Goal: Communication & Community: Ask a question

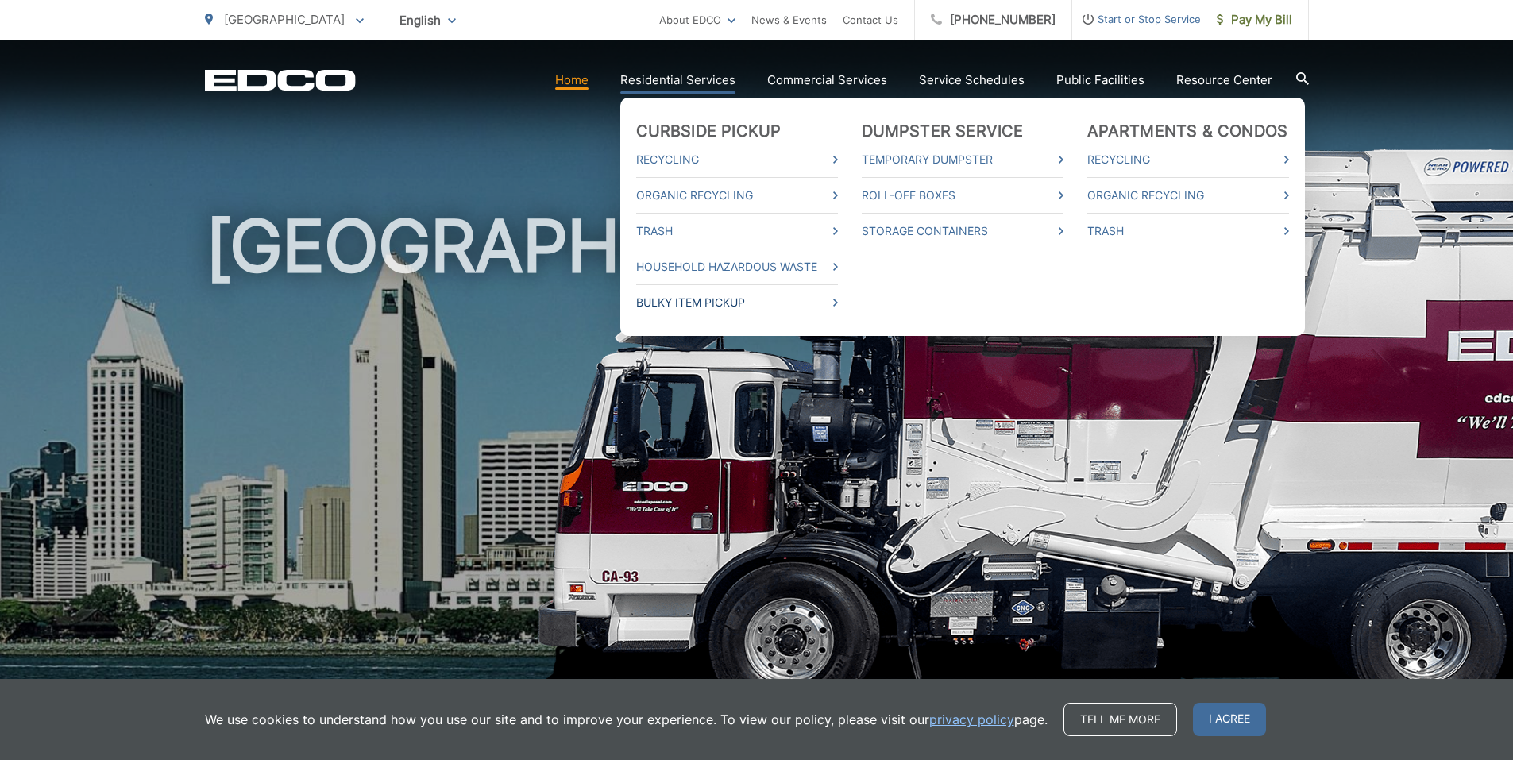
click at [709, 303] on link "Bulky Item Pickup" at bounding box center [737, 302] width 202 height 19
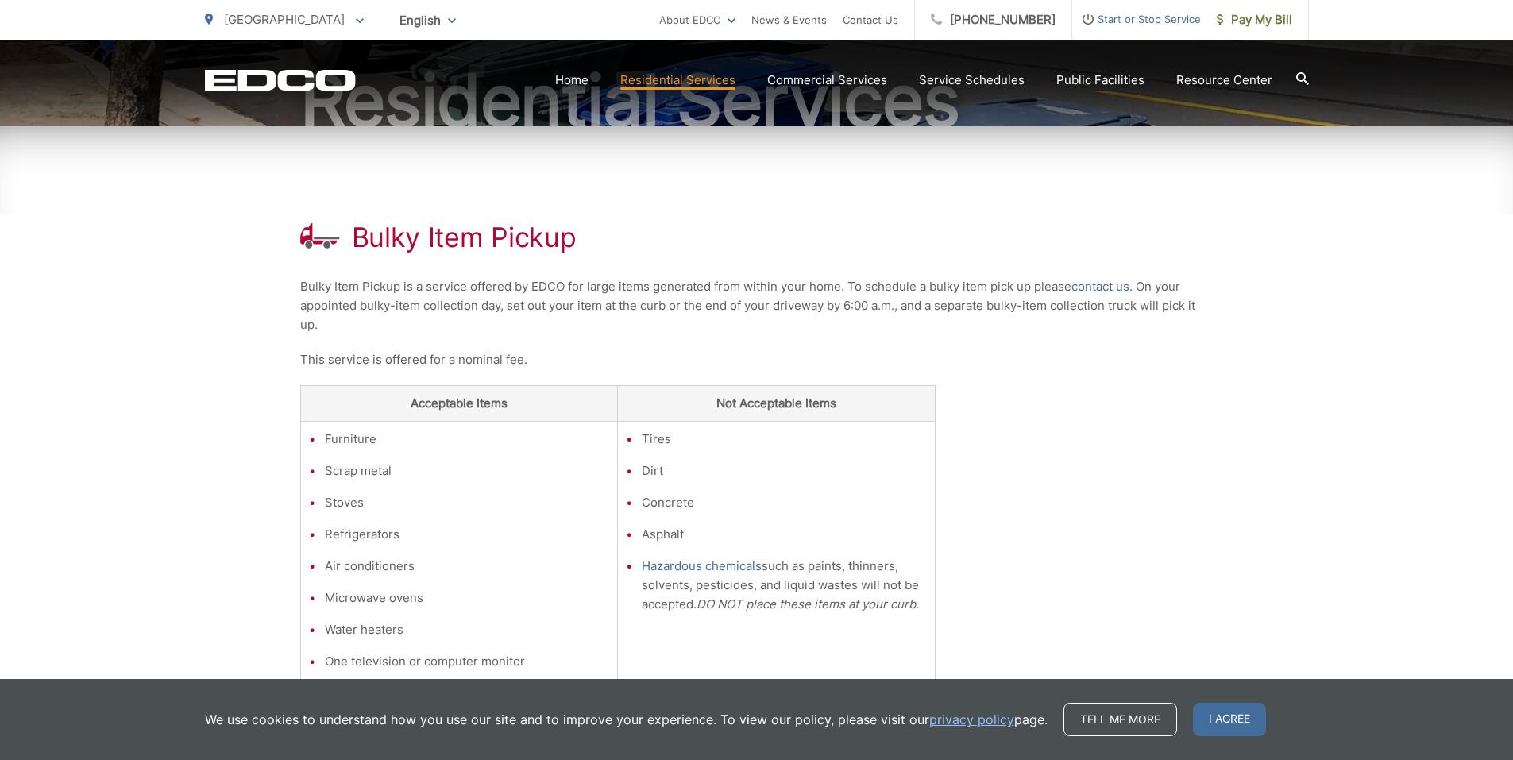
scroll to position [192, 0]
click at [566, 286] on p "Bulky Item Pickup is a service offered by EDCO for large items generated from w…" at bounding box center [756, 304] width 913 height 57
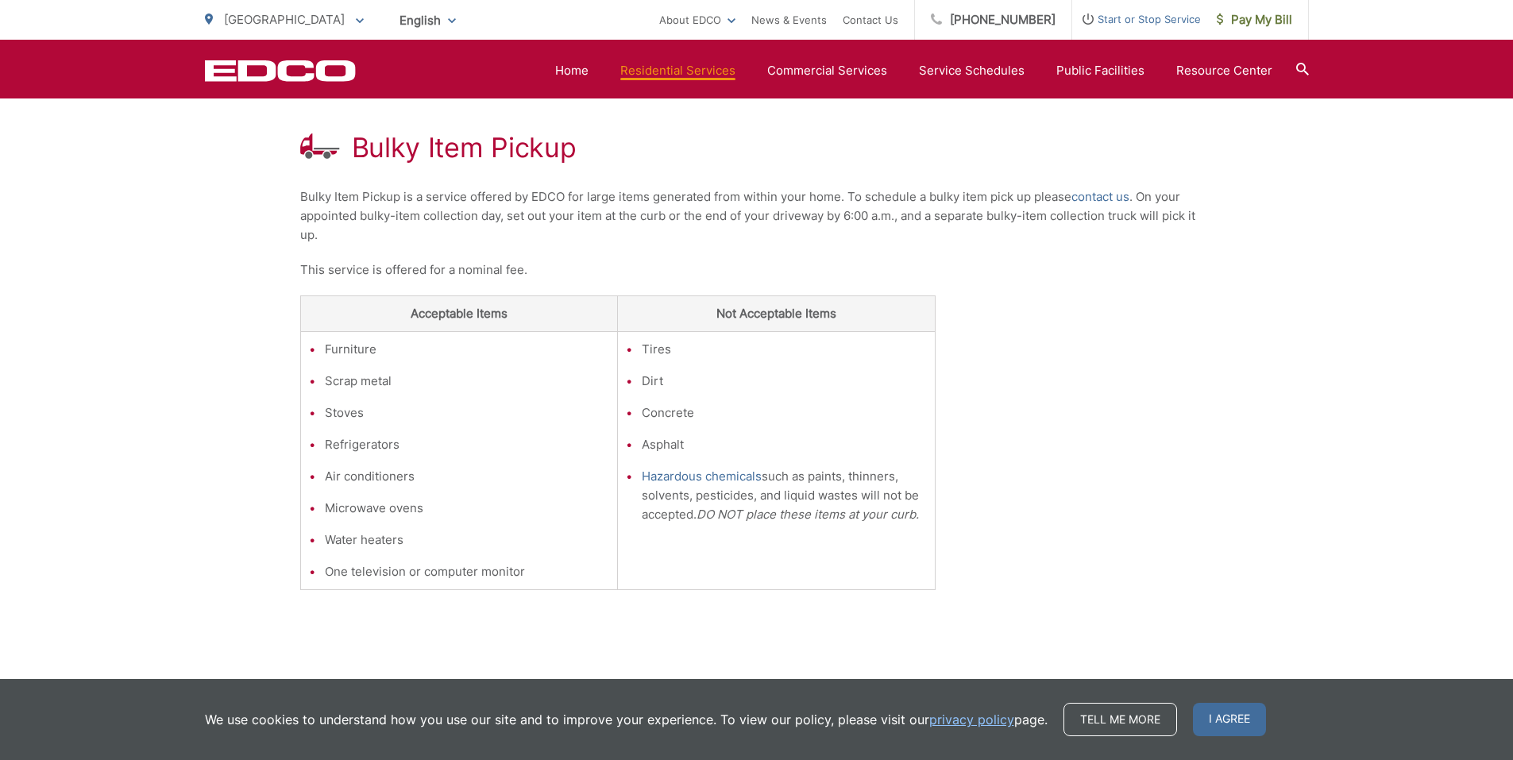
scroll to position [469, 0]
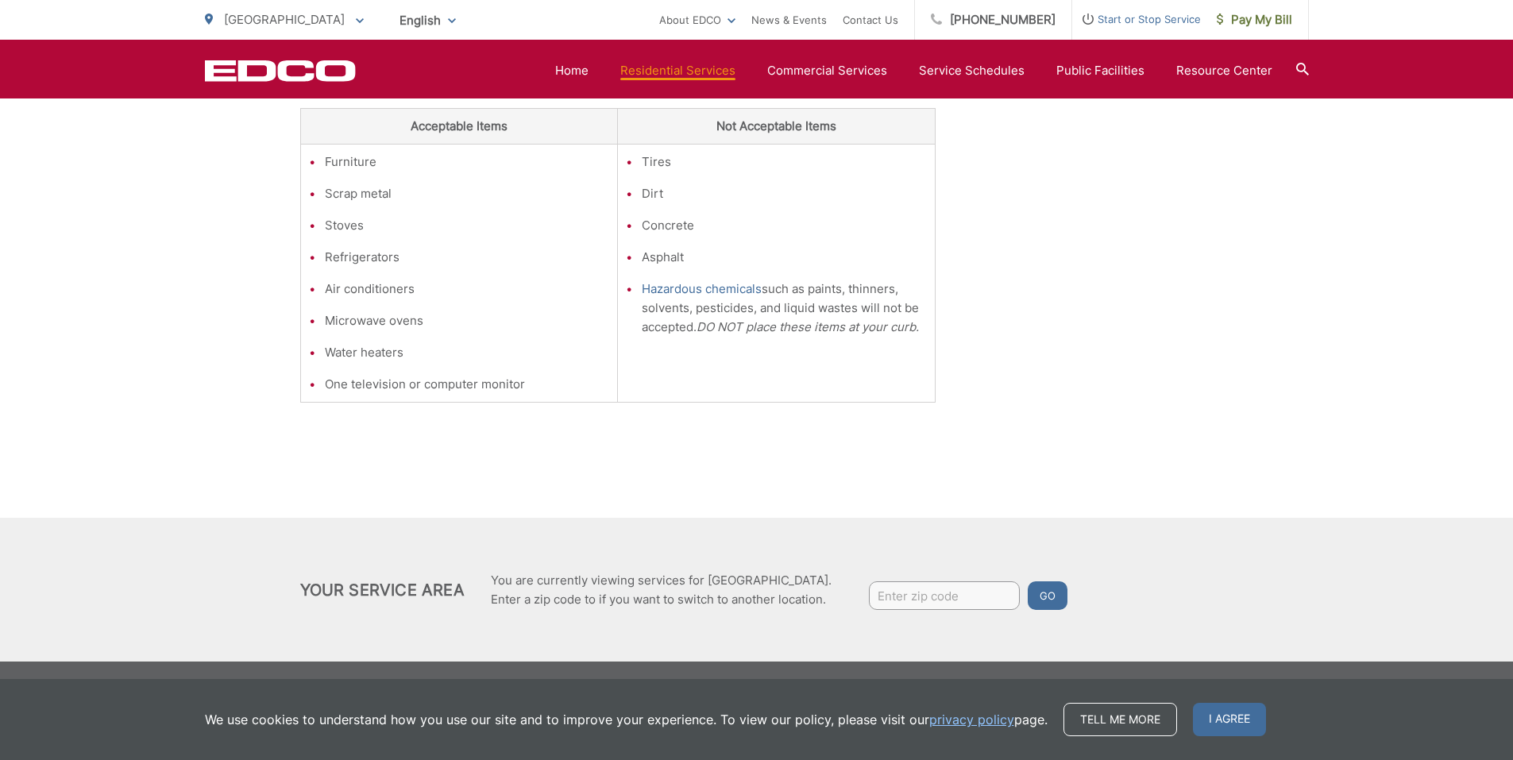
click at [945, 589] on input "Enter zip code" at bounding box center [944, 595] width 151 height 29
type input "92104"
click at [1028, 581] on button "Go" at bounding box center [1048, 595] width 40 height 29
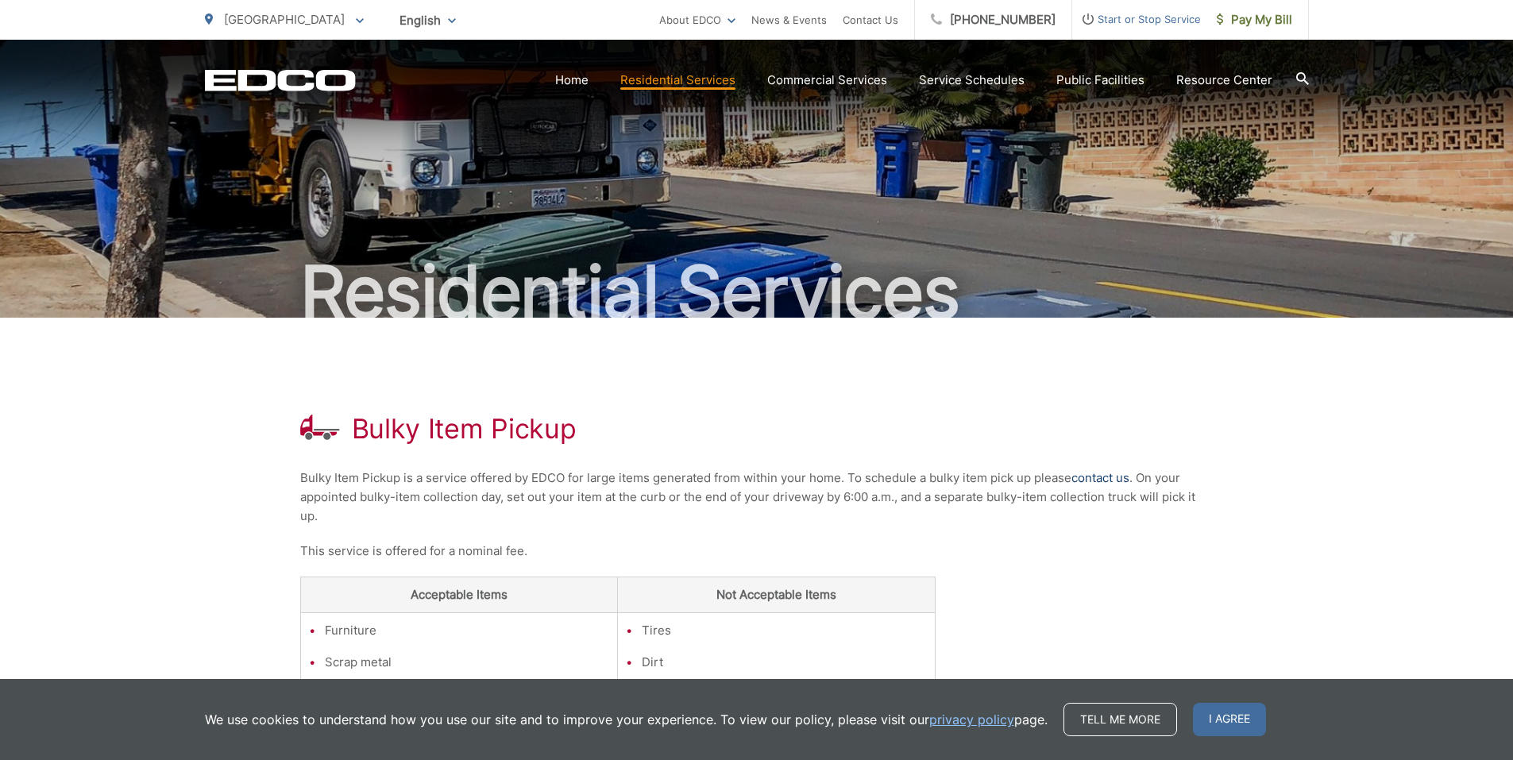
click at [1092, 477] on link "contact us" at bounding box center [1100, 478] width 58 height 19
click at [1106, 485] on link "contact us" at bounding box center [1100, 478] width 58 height 19
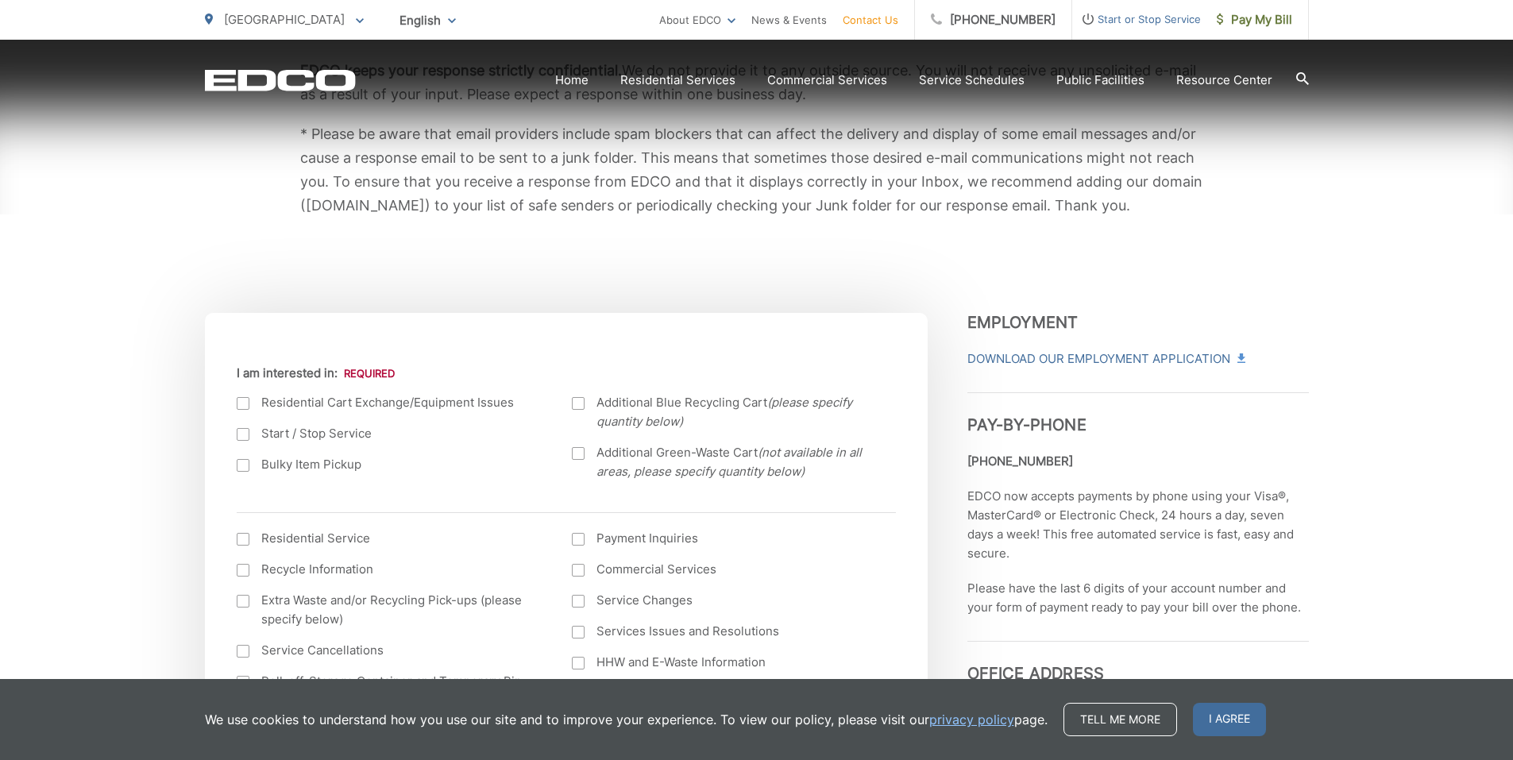
scroll to position [356, 0]
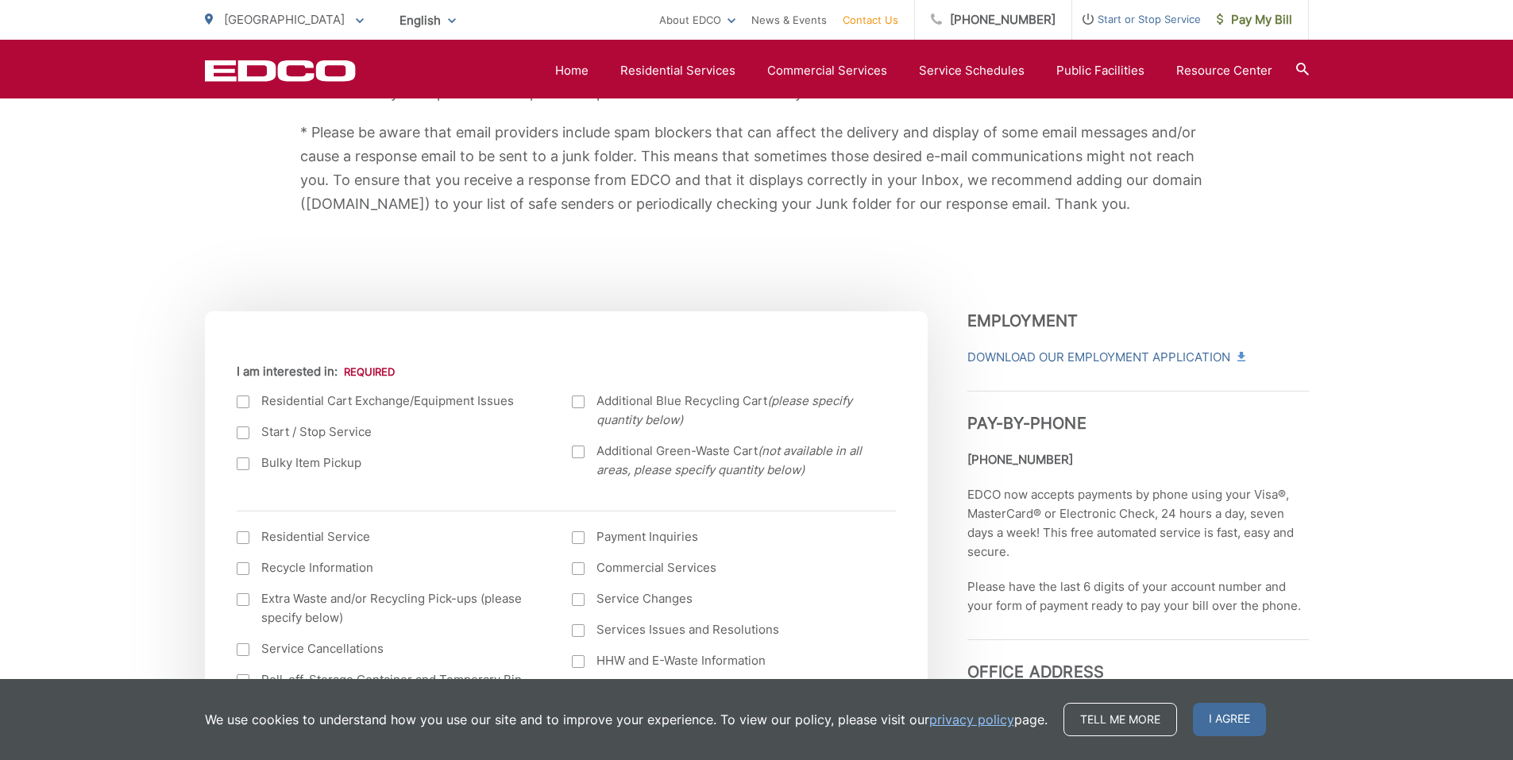
click at [303, 463] on label "Bulky Item Pickup" at bounding box center [389, 462] width 304 height 19
click at [0, 0] on input "Bulky Item Pickup" at bounding box center [0, 0] width 0 height 0
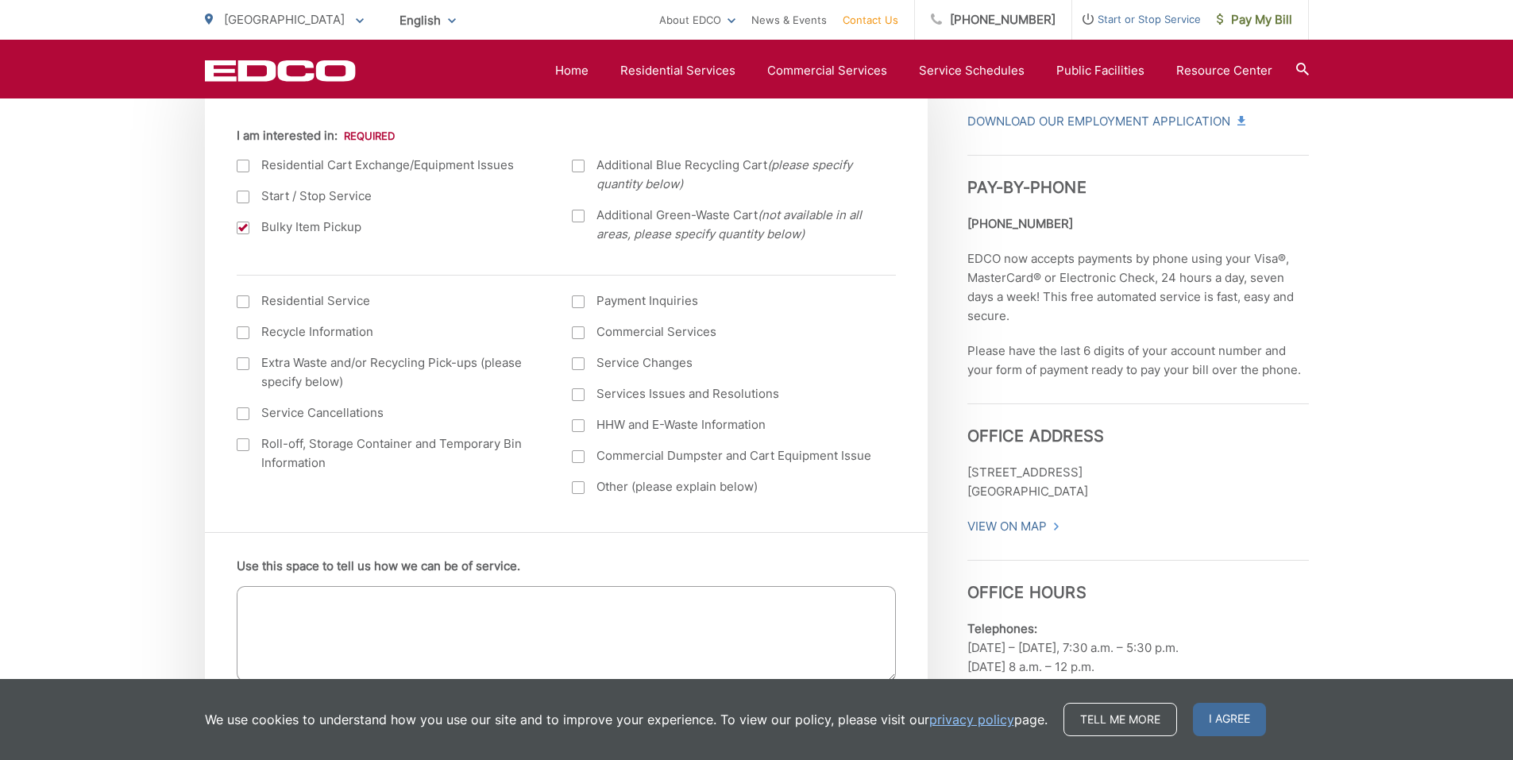
scroll to position [592, 0]
click at [244, 300] on div at bounding box center [243, 301] width 13 height 13
click at [0, 0] on input "I am interested in: (continued) *" at bounding box center [0, 0] width 0 height 0
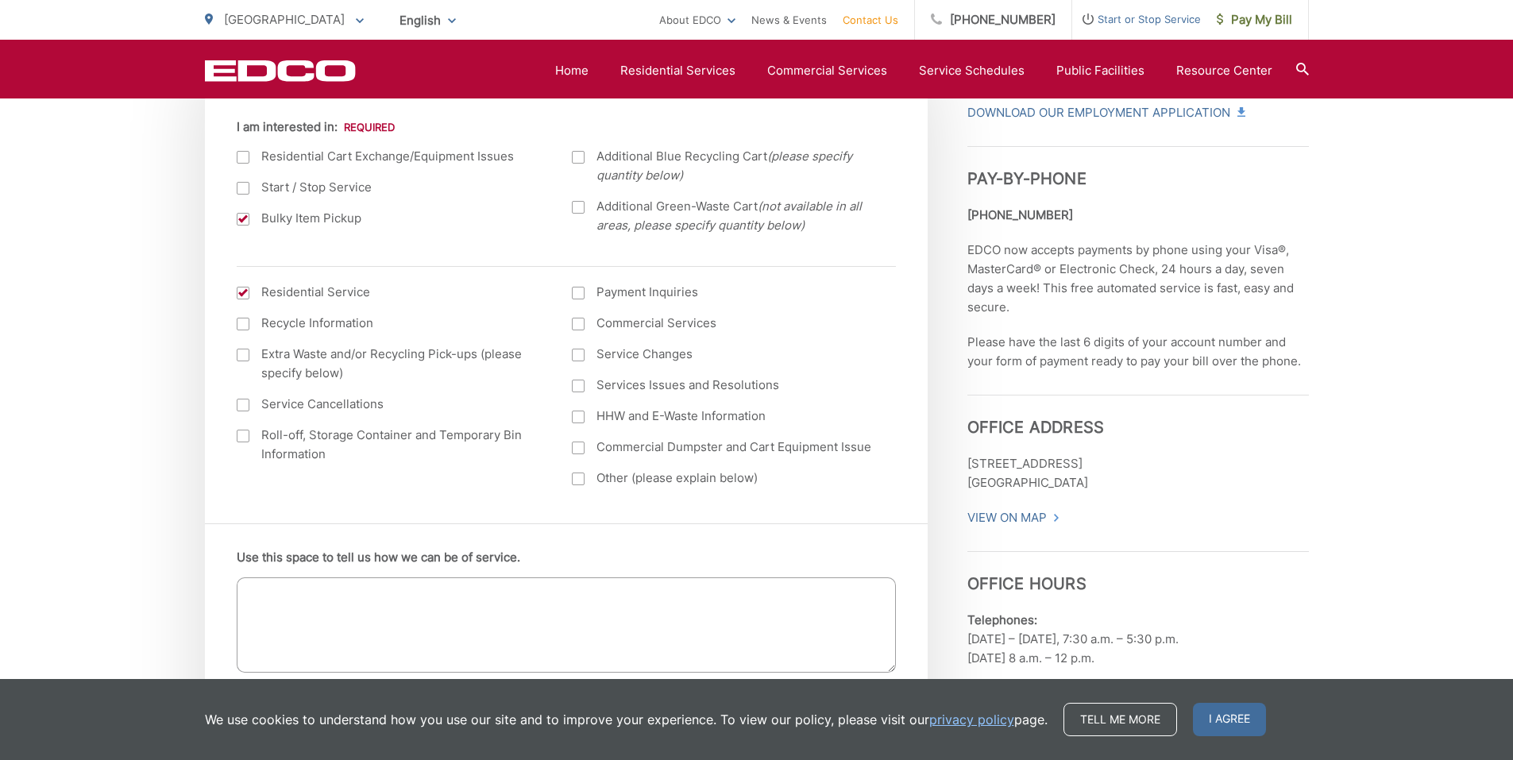
scroll to position [601, 0]
click at [241, 291] on div at bounding box center [243, 292] width 13 height 13
click at [0, 0] on input "I am interested in: (continued) *" at bounding box center [0, 0] width 0 height 0
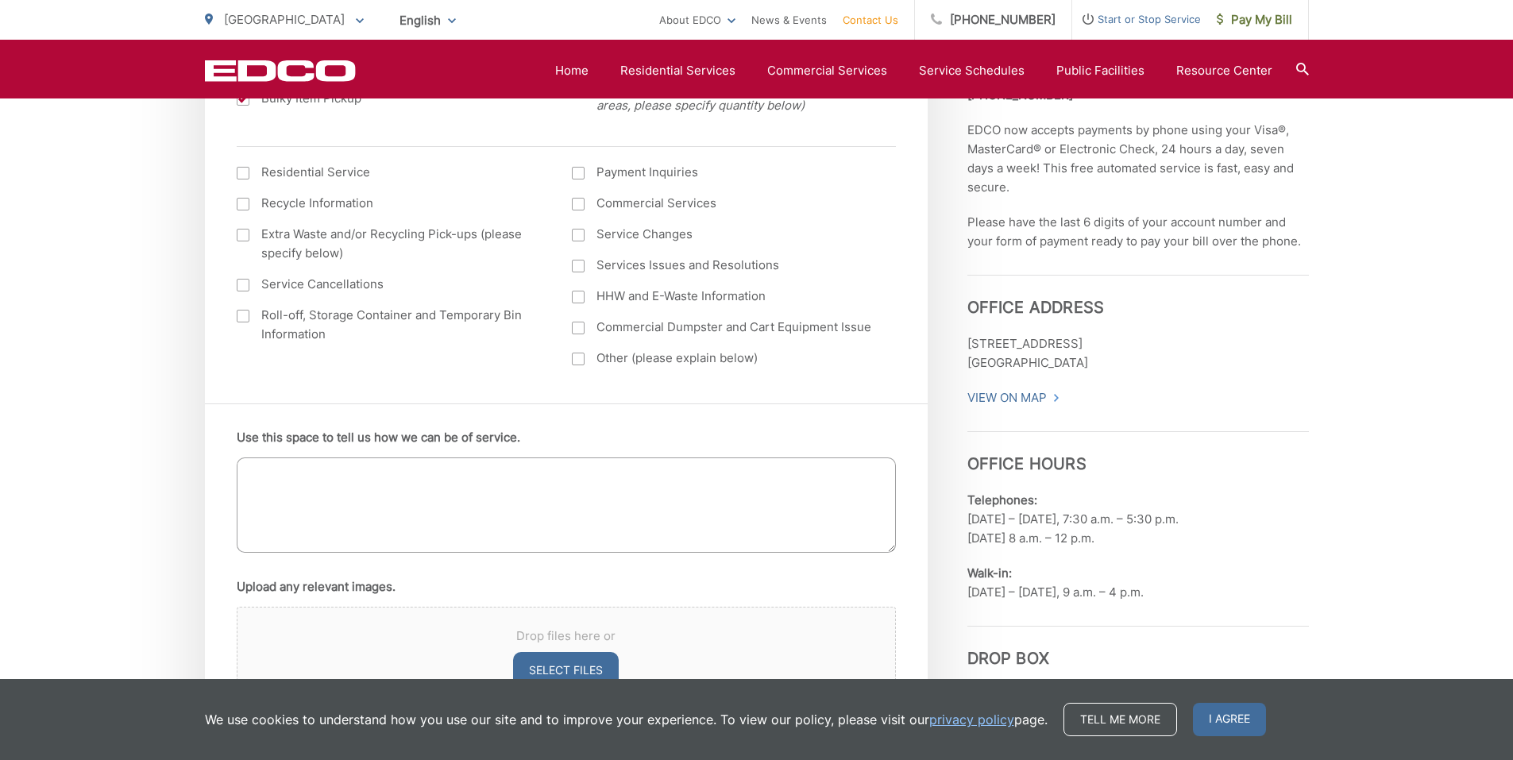
scroll to position [724, 0]
click at [453, 496] on textarea "Use this space to tell us how we can be of service." at bounding box center [566, 500] width 659 height 95
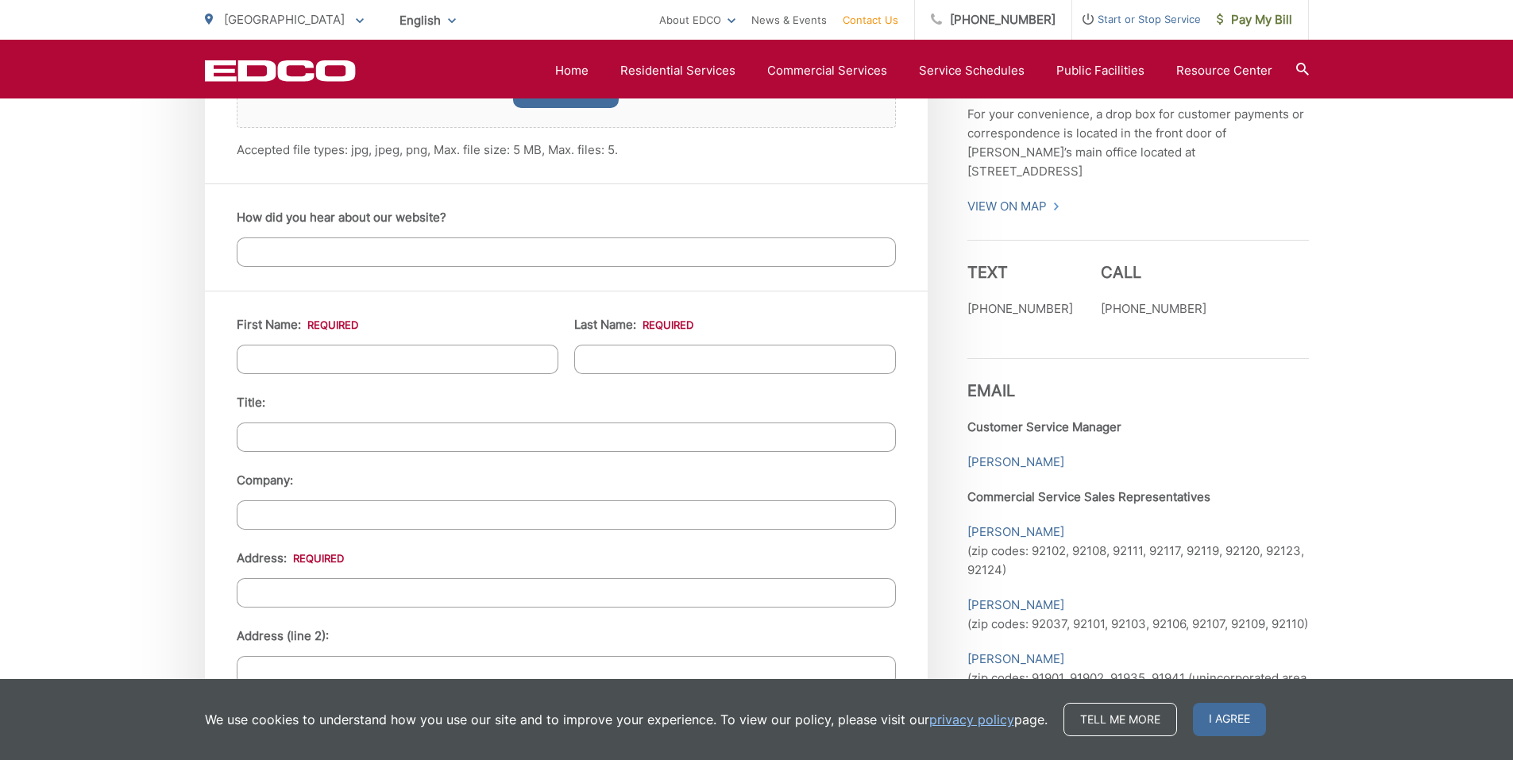
scroll to position [1311, 0]
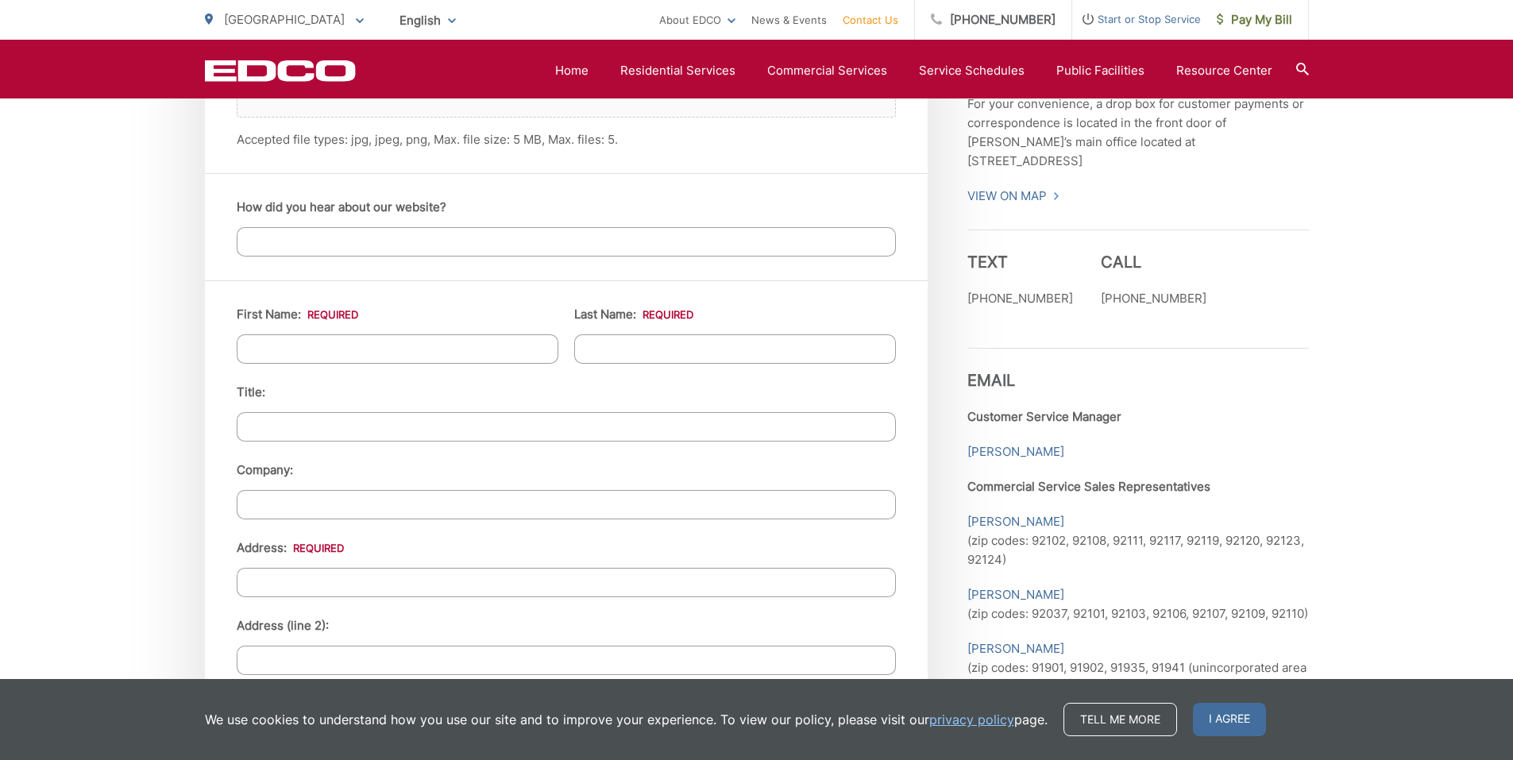
click at [479, 346] on input "First Name: *" at bounding box center [398, 348] width 322 height 29
type input "Lorenzo"
type input "Pappas"
type input "11406 Royal View Court"
type input "North Potomac"
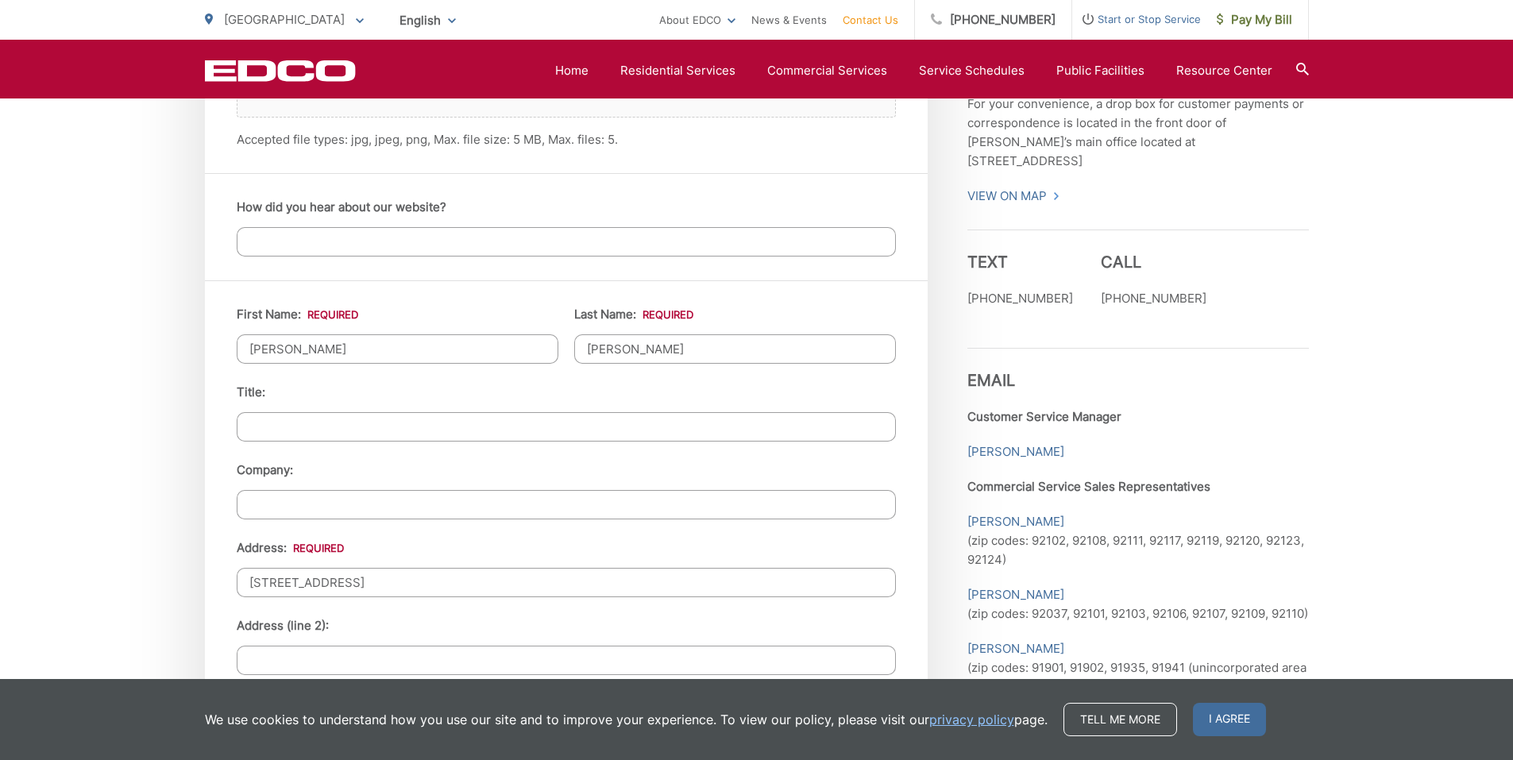
type input "20878"
type input "3015253531"
type input "lopappas0@gmail.com"
type input "(301) 525-3531"
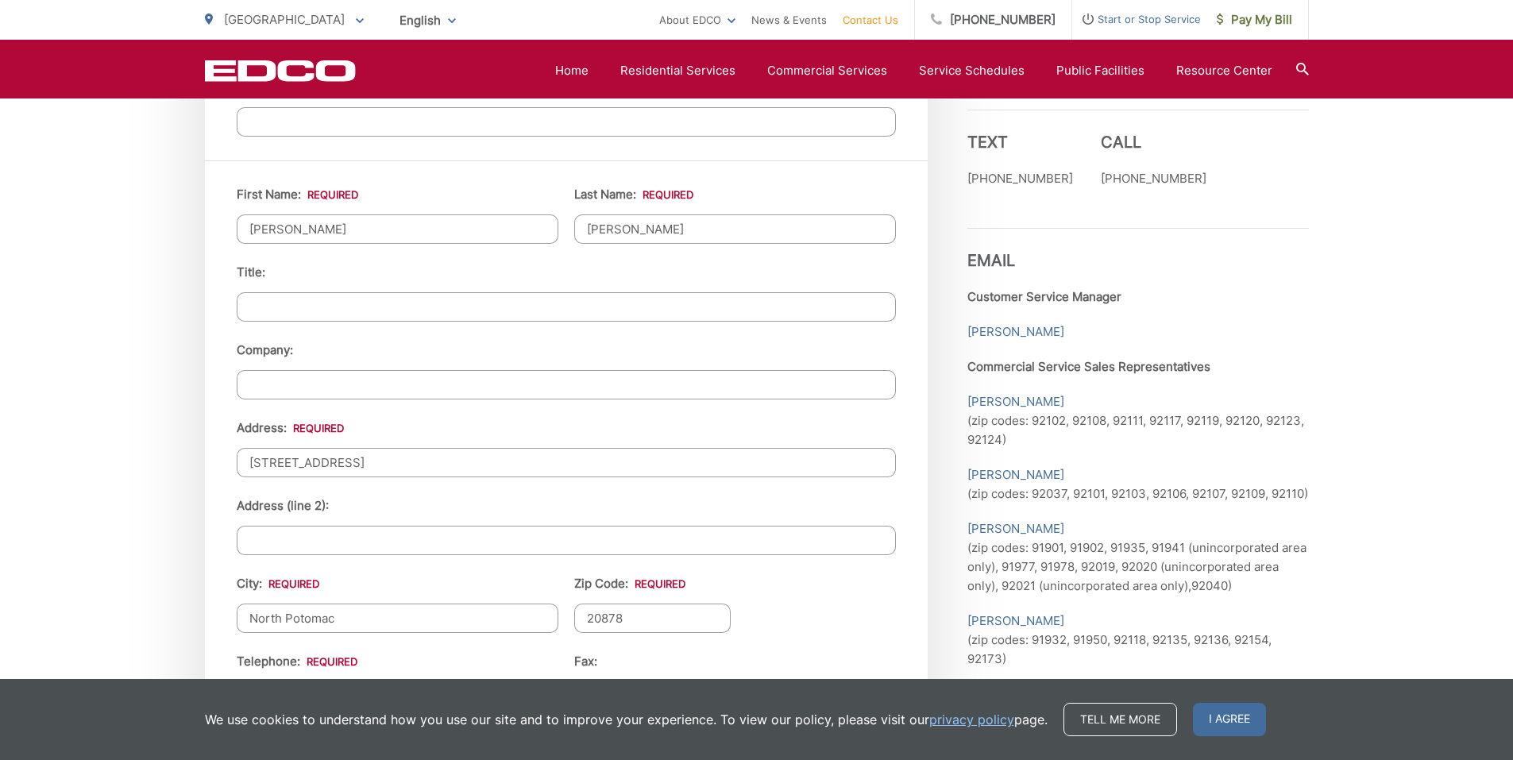
scroll to position [1432, 0]
drag, startPoint x: 430, startPoint y: 460, endPoint x: 114, endPoint y: 469, distance: 316.2
click at [114, 469] on div "EDCO keeps your response strictly confidential. We do not provide it to any out…" at bounding box center [756, 109] width 1513 height 2447
type input "3627 Florida St"
click at [290, 542] on input "Address (line 2):" at bounding box center [566, 539] width 659 height 29
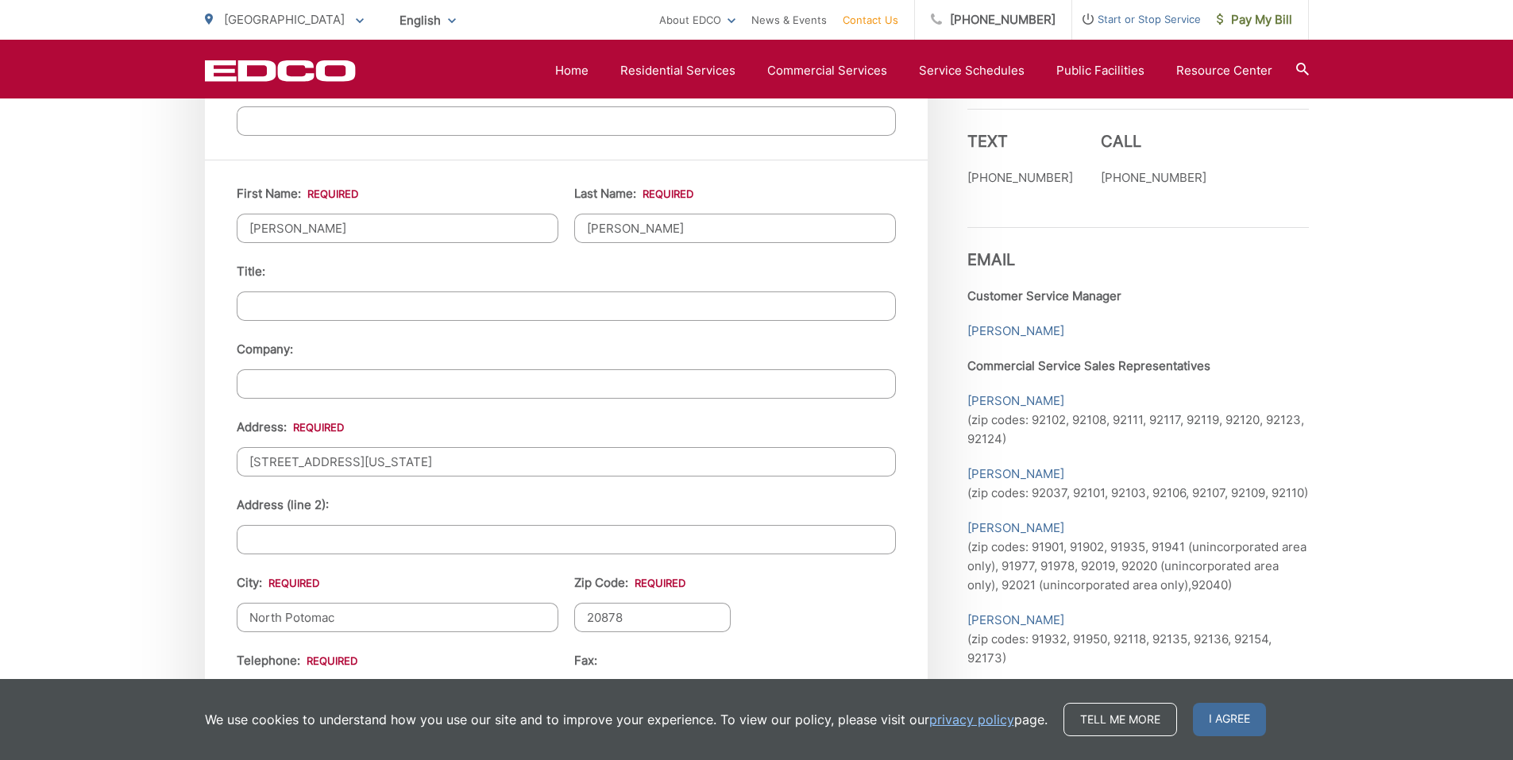
scroll to position [1504, 0]
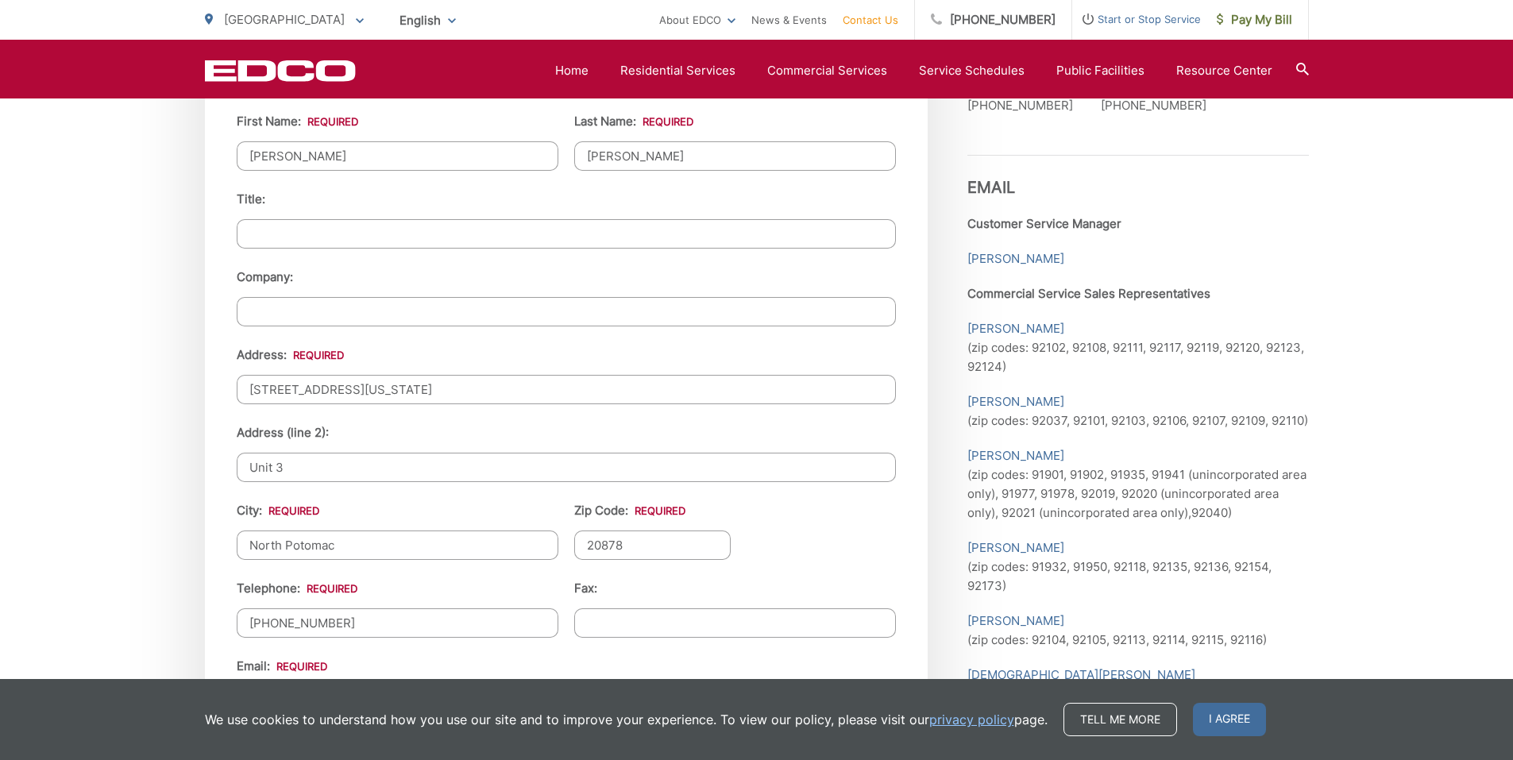
type input "Unit 3"
drag, startPoint x: 693, startPoint y: 544, endPoint x: 447, endPoint y: 551, distance: 245.5
click at [447, 551] on ul "First Name: * Lorenzo Last Name: * Pappas Title: Company: Address: * 3627 Flori…" at bounding box center [566, 487] width 659 height 750
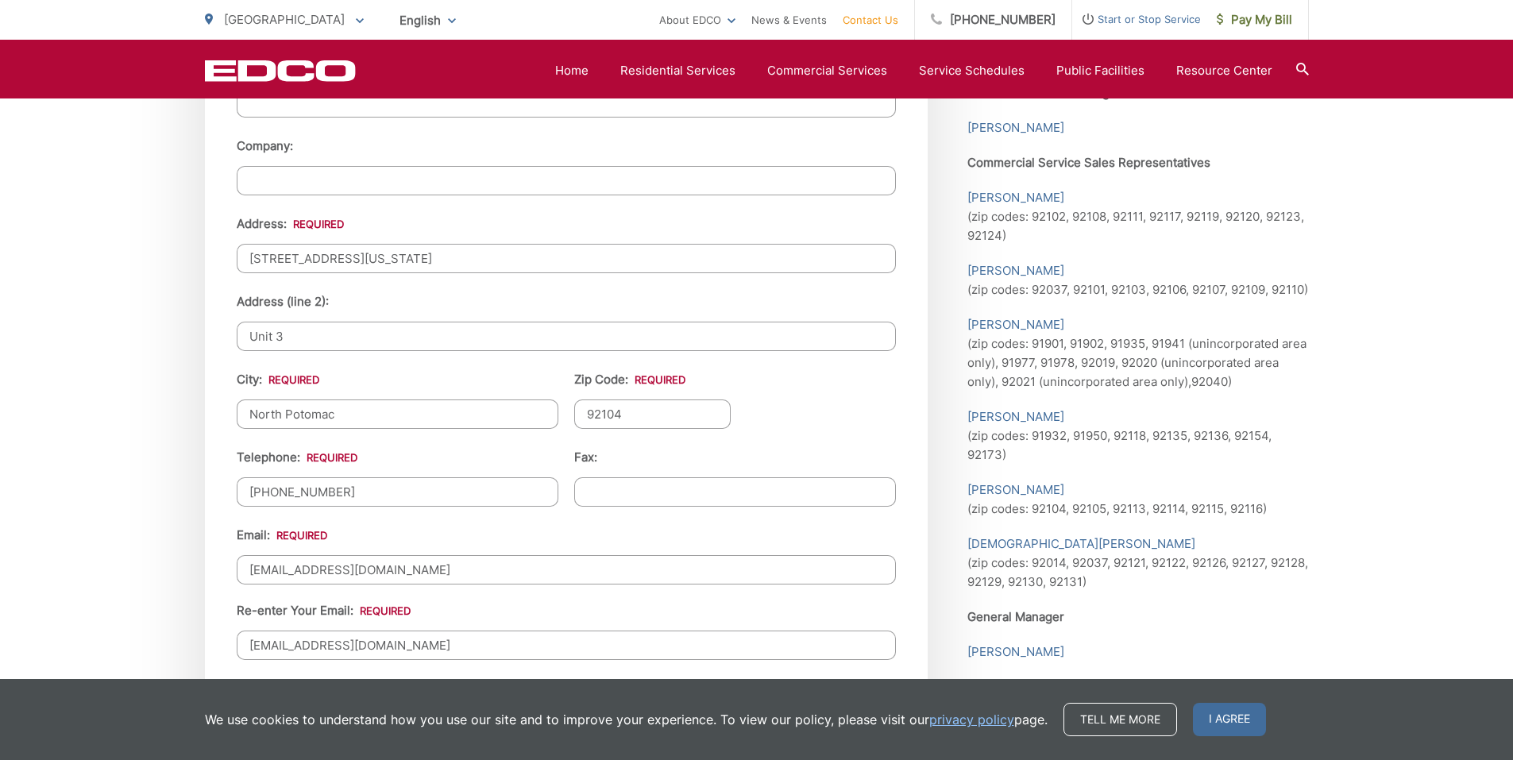
scroll to position [1636, 0]
type input "92104"
drag, startPoint x: 444, startPoint y: 417, endPoint x: 67, endPoint y: 360, distance: 381.6
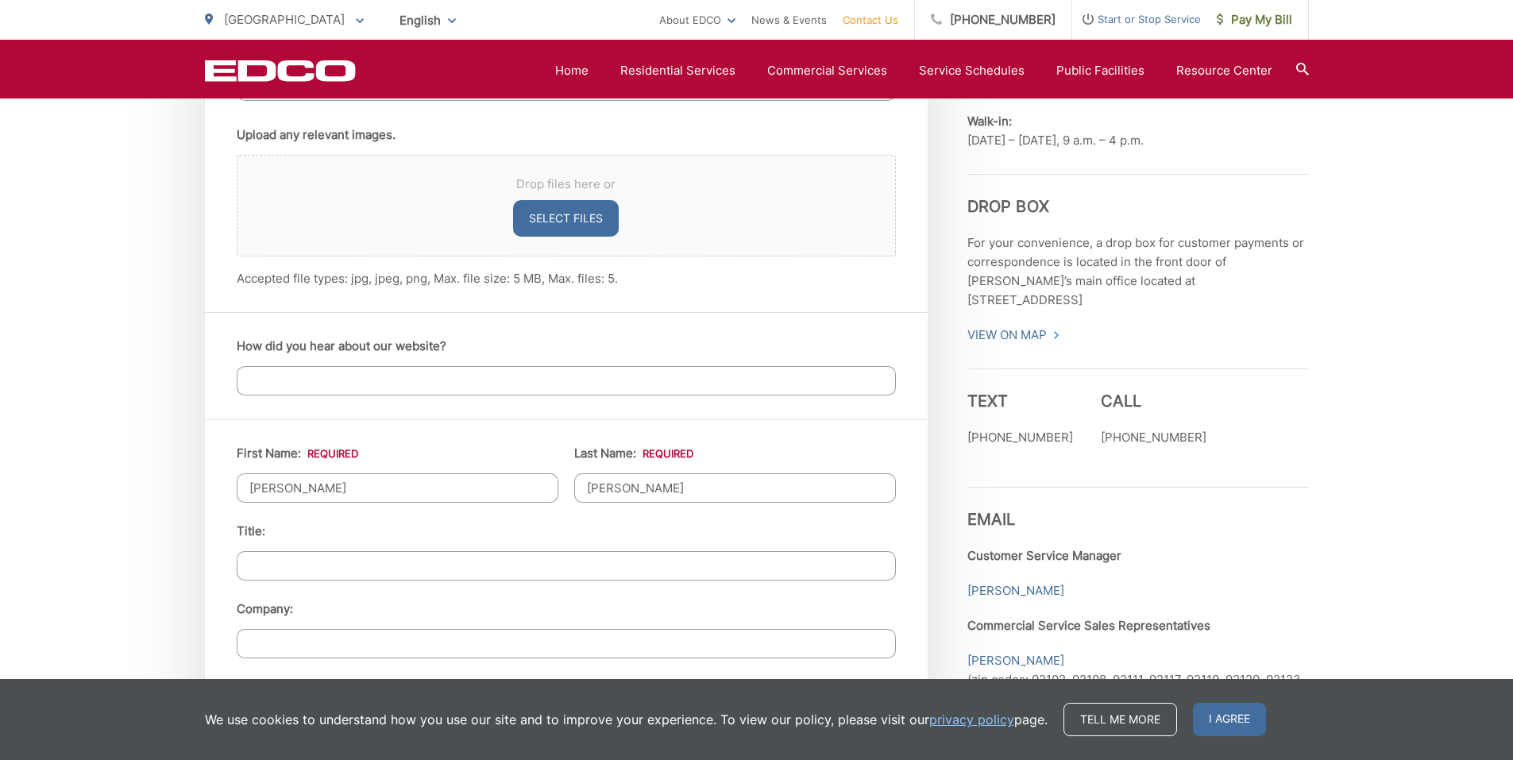
scroll to position [1143, 0]
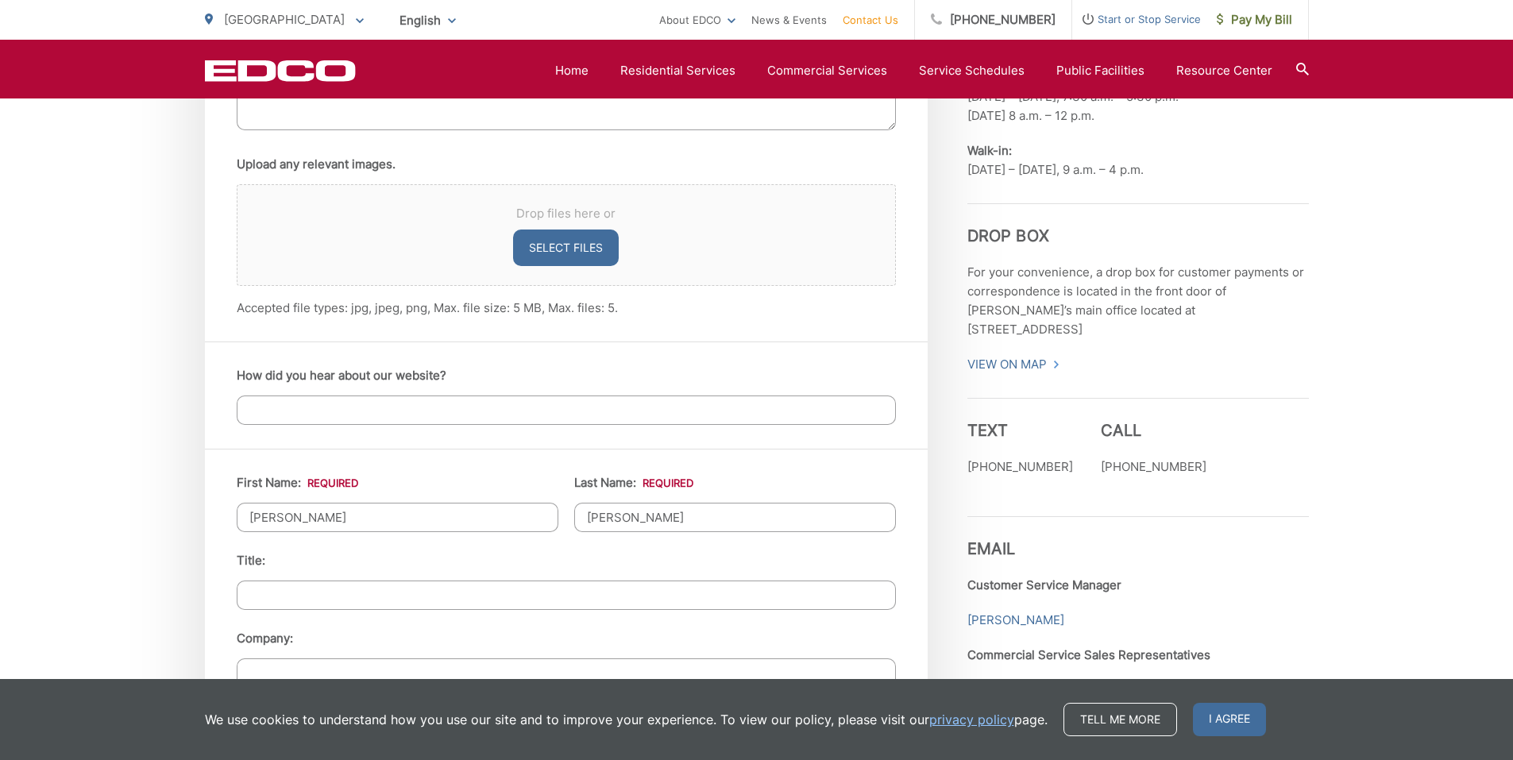
type input "[GEOGRAPHIC_DATA]"
click at [387, 400] on input "How did you hear about our website?" at bounding box center [566, 410] width 659 height 29
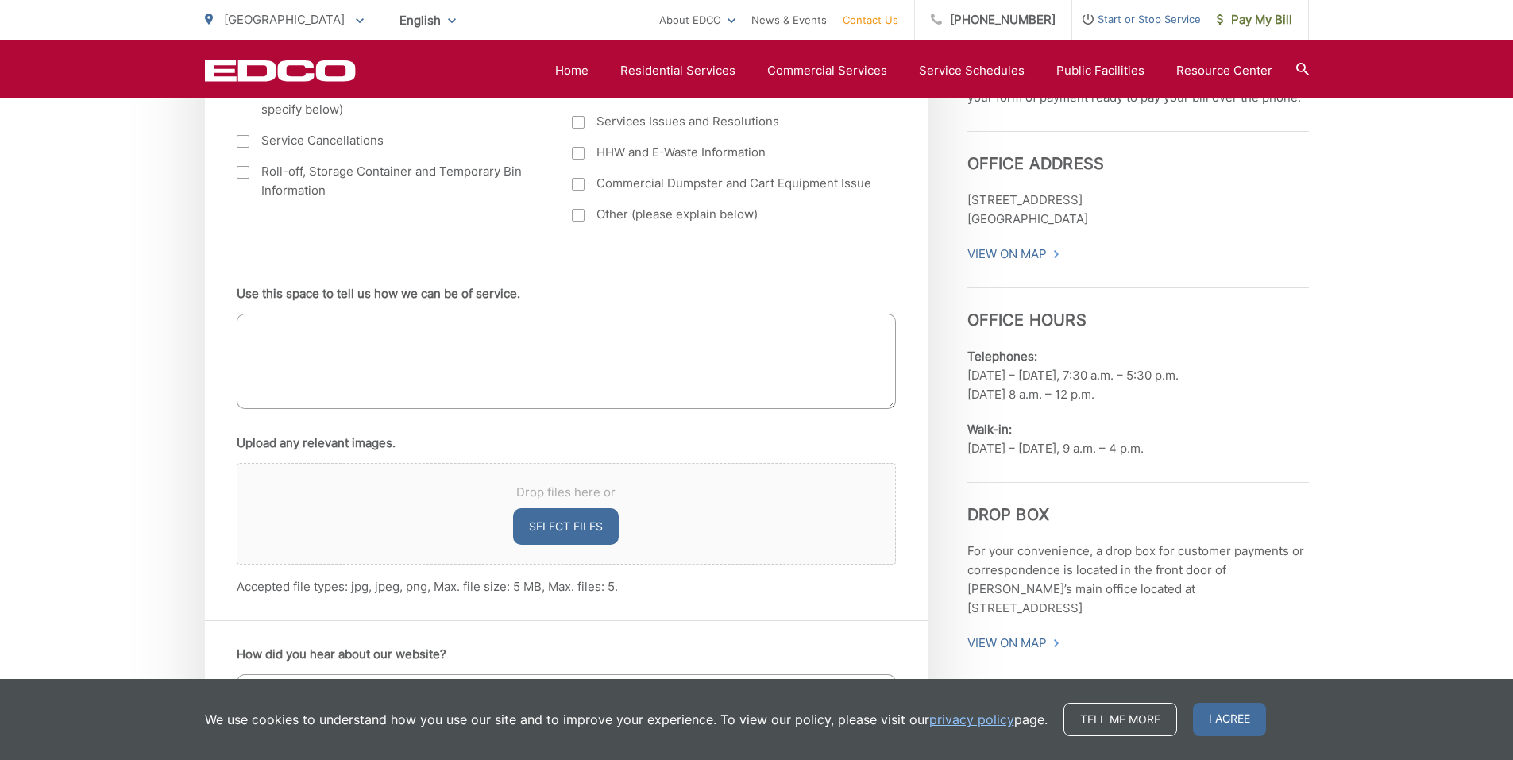
scroll to position [863, 0]
type input "Around town"
click at [502, 388] on textarea "Use this space to tell us how we can be of service." at bounding box center [566, 362] width 659 height 95
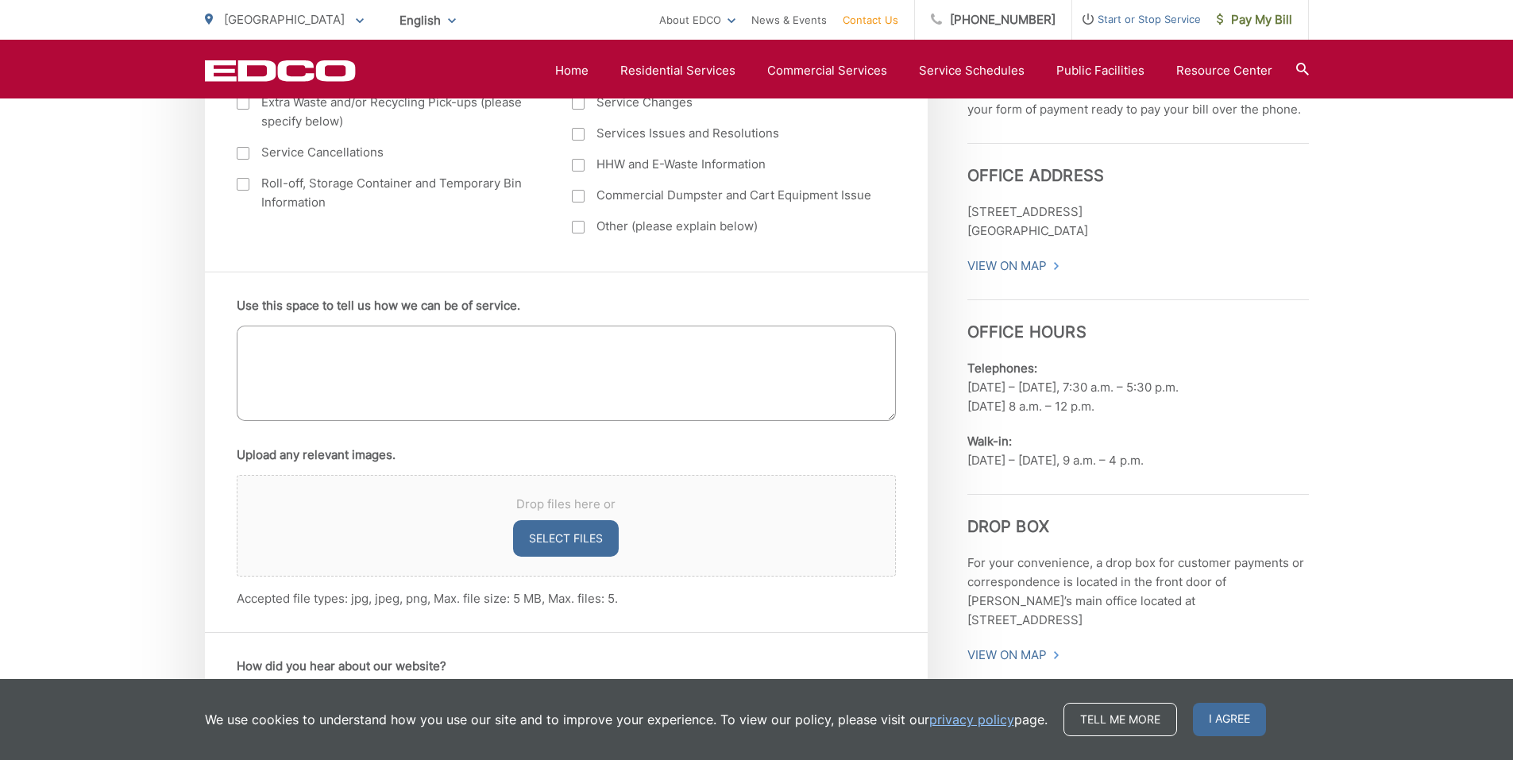
scroll to position [851, 0]
click at [505, 349] on textarea "I have a Television Console, Mattress, Mattress frame, and" at bounding box center [566, 373] width 659 height 95
click at [581, 336] on textarea "I have a Television Console, Mattress, bed frame, and" at bounding box center [566, 373] width 659 height 95
click at [258, 338] on textarea "I have a Television Console, Mattress, bed frame, and couch for bulk pickup. I …" at bounding box center [566, 373] width 659 height 95
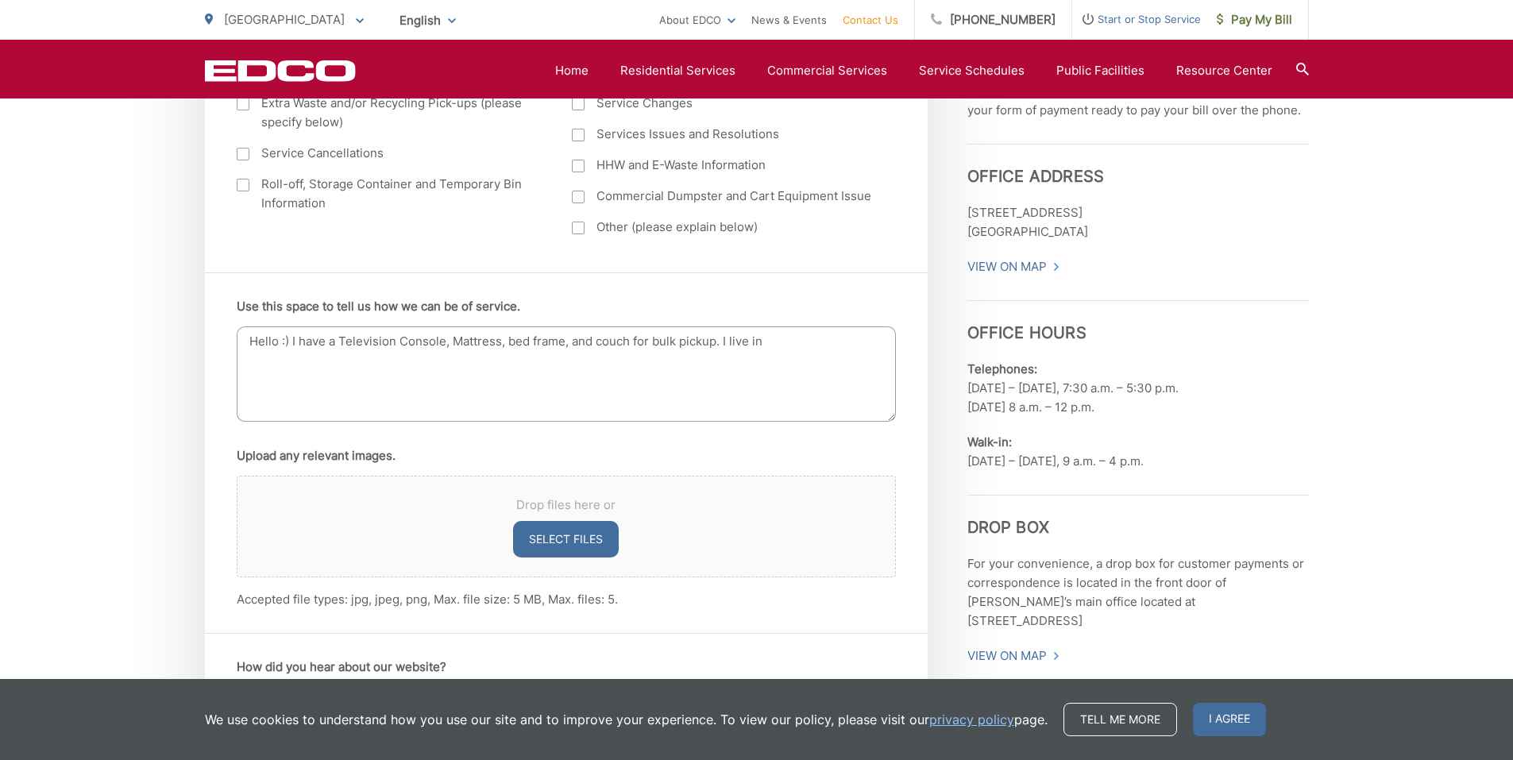
click at [810, 334] on textarea "Hello :) I have a Television Console, Mattress, bed frame, and couch for bulk p…" at bounding box center [566, 373] width 659 height 95
click at [481, 357] on textarea "Hello :) I have a Television Console, Mattress, bed frame, and couch for bulk p…" at bounding box center [566, 373] width 659 height 95
click at [288, 345] on textarea "Hello :) I have a Television Console, Mattress, bed frame, and couch for bulk p…" at bounding box center [566, 373] width 659 height 95
click at [507, 373] on textarea "Hello and good morning. I have a Television Console, Mattress, bed frame, and c…" at bounding box center [566, 373] width 659 height 95
click at [400, 343] on textarea "Hello and good morning. I have a Television Console, Mattress, bed frame, and c…" at bounding box center [566, 373] width 659 height 95
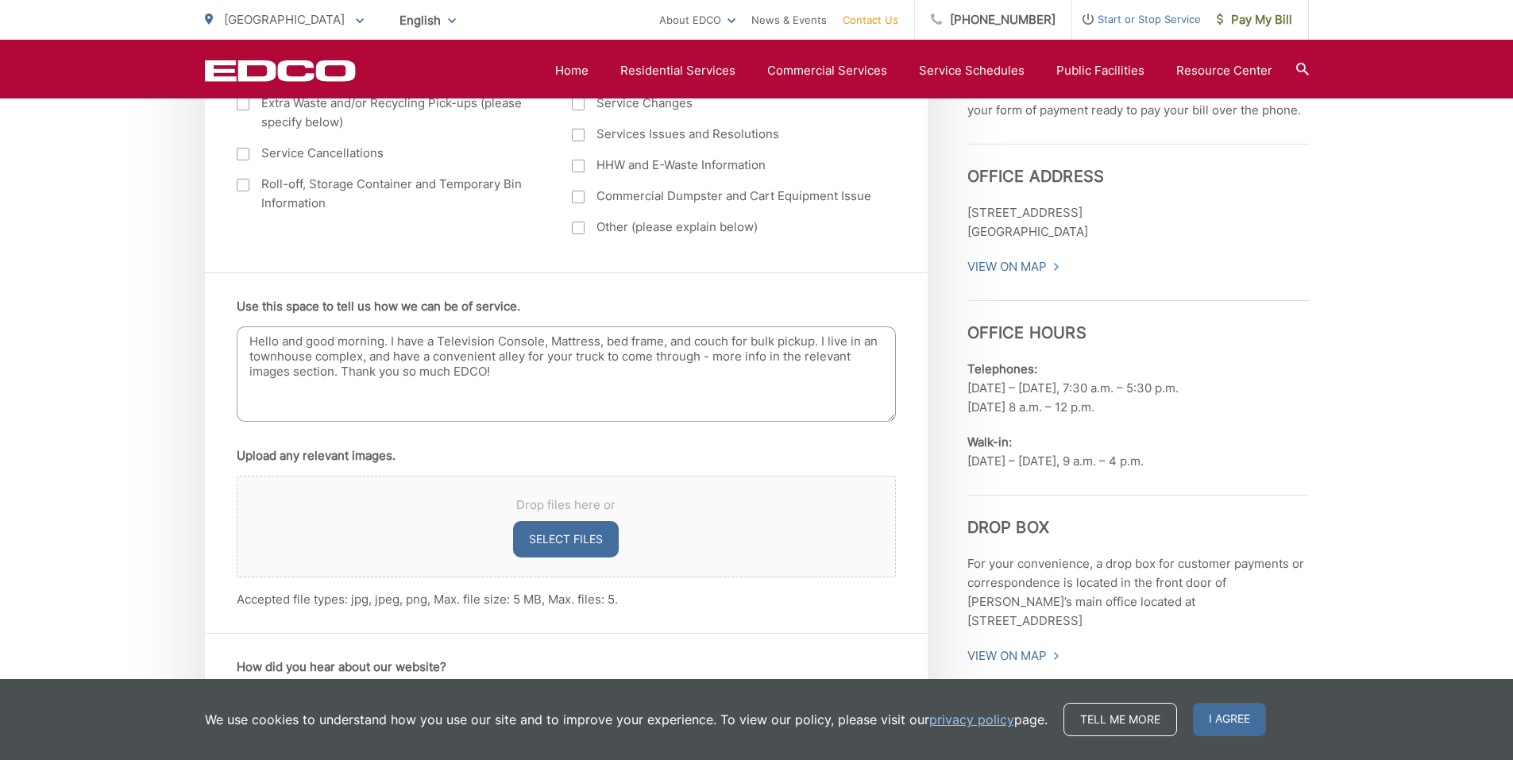
click at [677, 386] on textarea "Hello and good morning. I have a Television Console, Mattress, bed frame, and c…" at bounding box center [566, 373] width 659 height 95
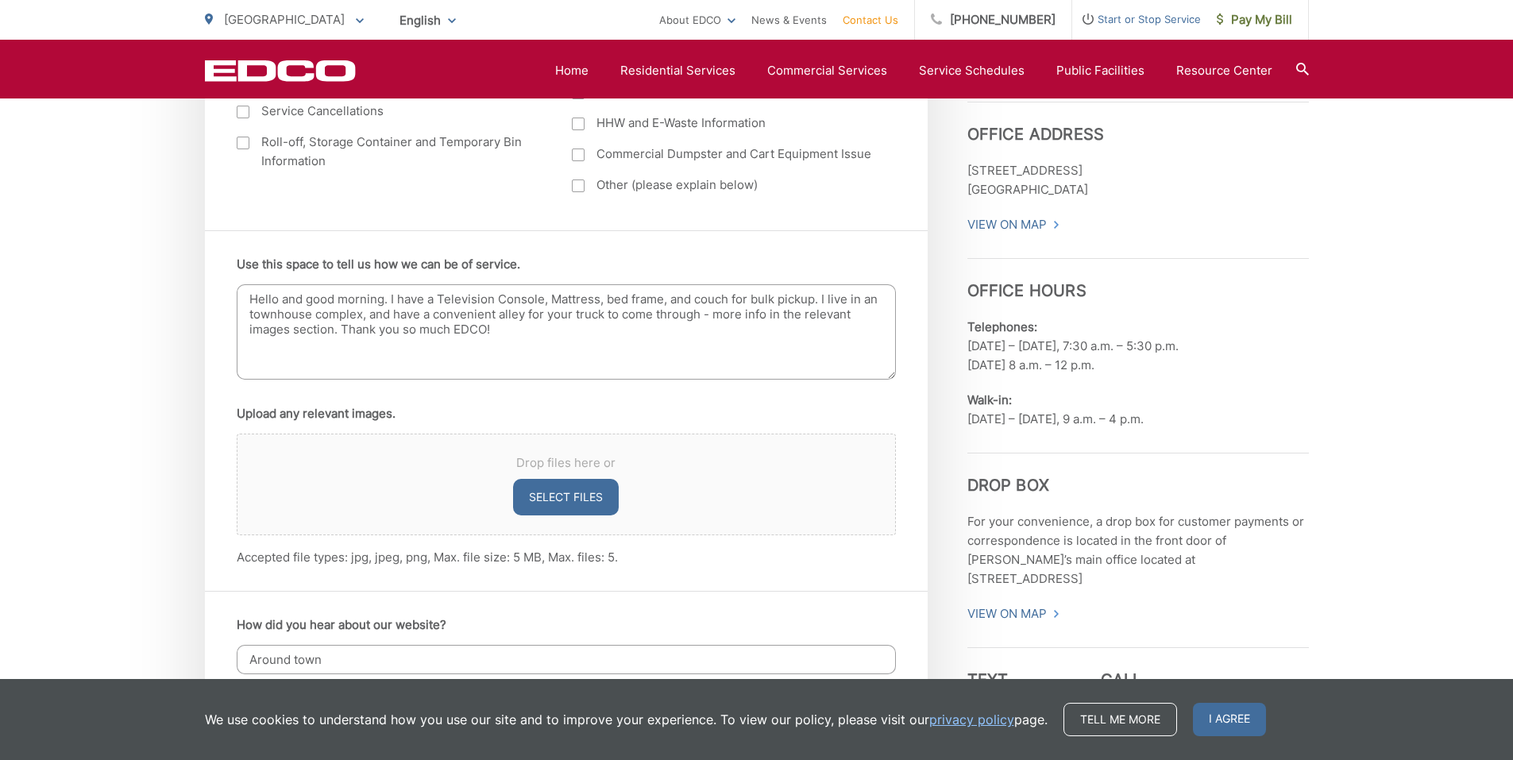
scroll to position [894, 0]
click at [546, 296] on textarea "Hello and good morning. I have a Television Console, Mattress, bed frame, and c…" at bounding box center [566, 331] width 659 height 95
click at [446, 303] on textarea "Hello and good morning. I have a Television Console (furniture), Mattress, bed …" at bounding box center [566, 331] width 659 height 95
click at [555, 299] on textarea "Hello and good morning. I have a TV console (furniture), Mattress, bed frame, a…" at bounding box center [566, 331] width 659 height 95
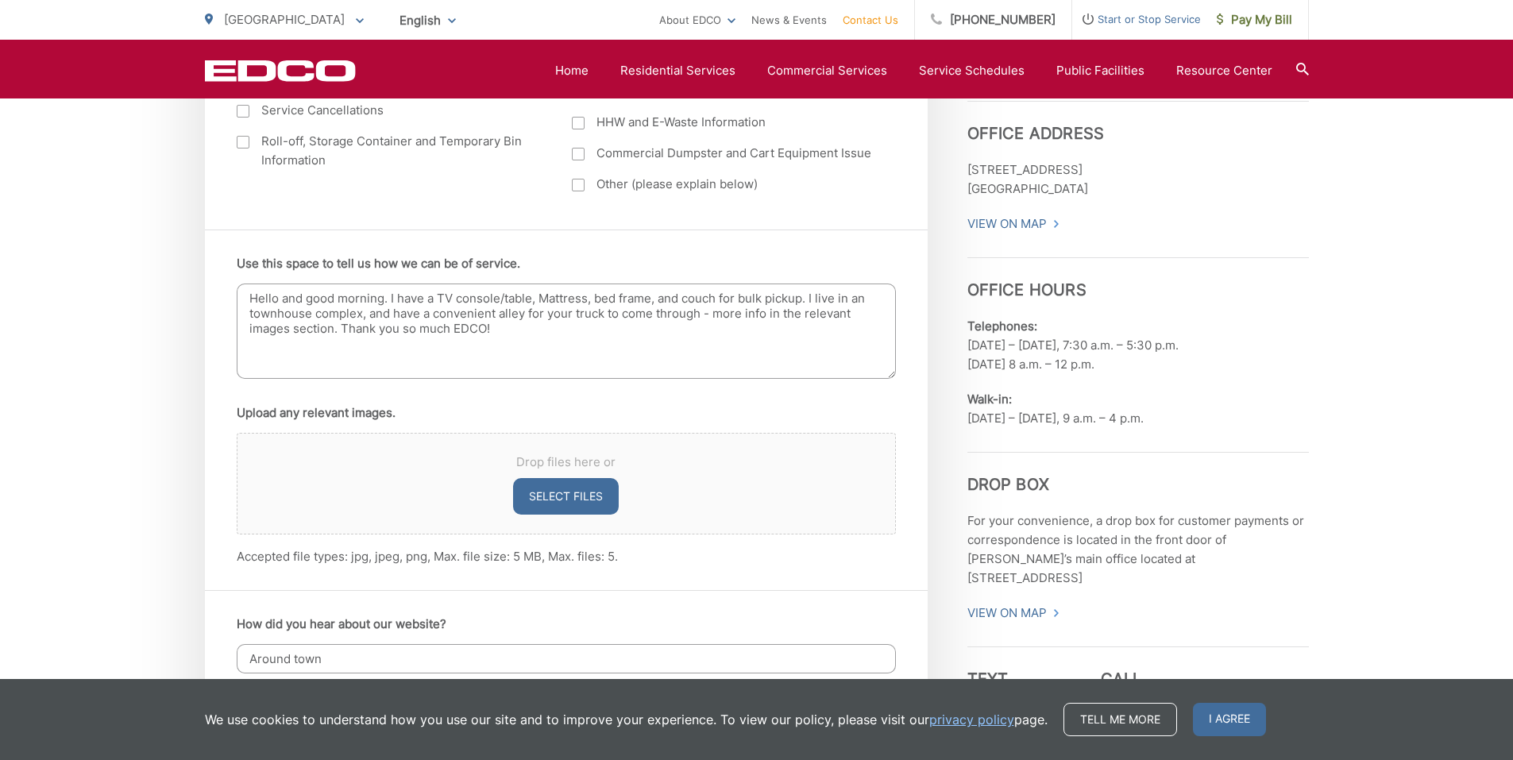
click at [868, 294] on textarea "Hello and good morning. I have a TV console/table, Mattress, bed frame, and cou…" at bounding box center [566, 331] width 659 height 95
click at [758, 341] on textarea "Hello and good morning. I have a TV console/table, Mattress, bed frame, and cou…" at bounding box center [566, 331] width 659 height 95
click at [373, 314] on textarea "Hello and good morning. I have a TV console/table, Mattress, bed frame, and cou…" at bounding box center [566, 331] width 659 height 95
click at [504, 337] on textarea "Hello and good morning. I have a TV console/table, Mattress, bed frame, and cou…" at bounding box center [566, 331] width 659 height 95
type textarea "Hello and good morning. I have a TV console/table, Mattress, bed frame, and cou…"
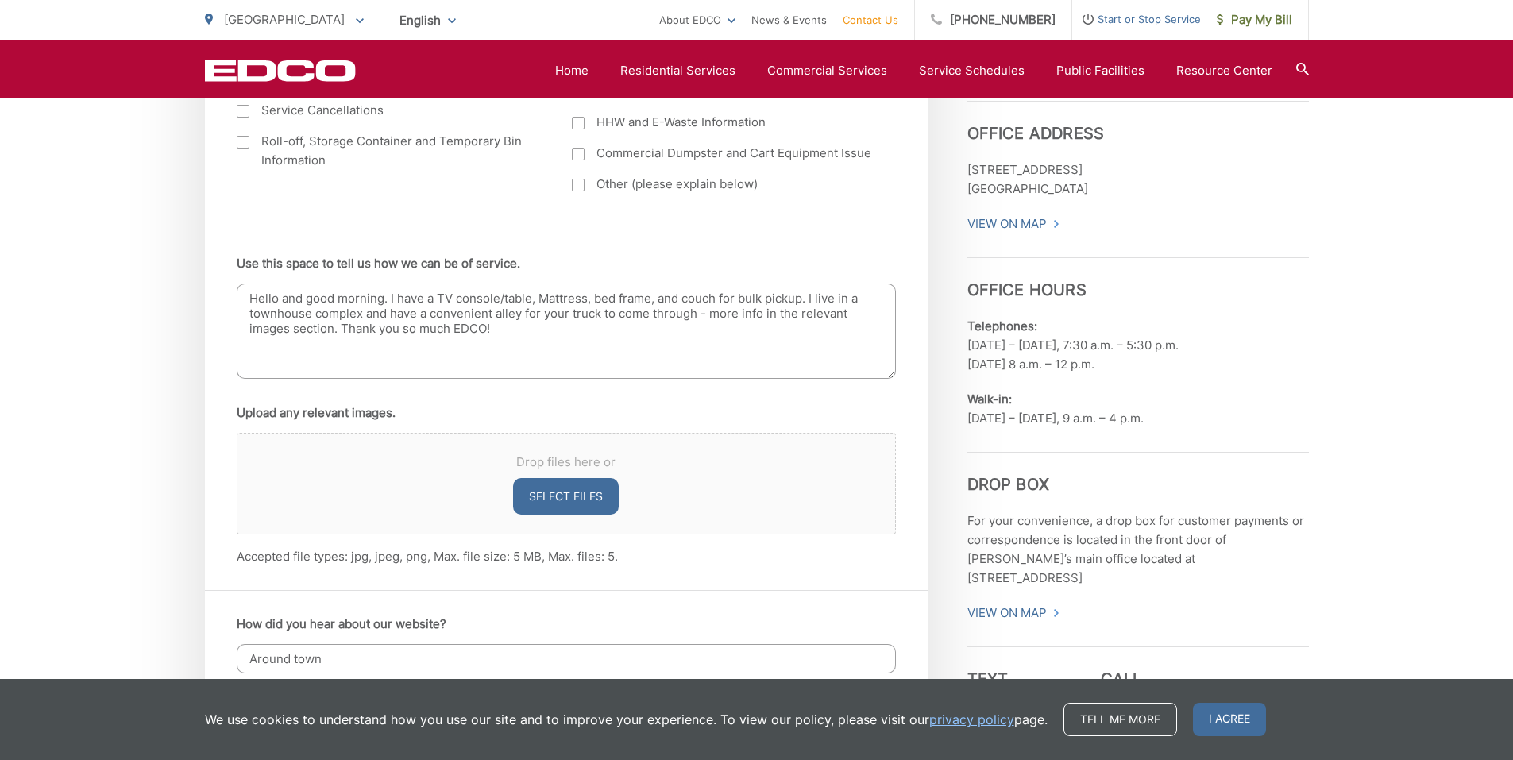
click at [560, 480] on button "Select files" at bounding box center [566, 496] width 106 height 37
type input "C:\fakepath\Alley 2.jpeg"
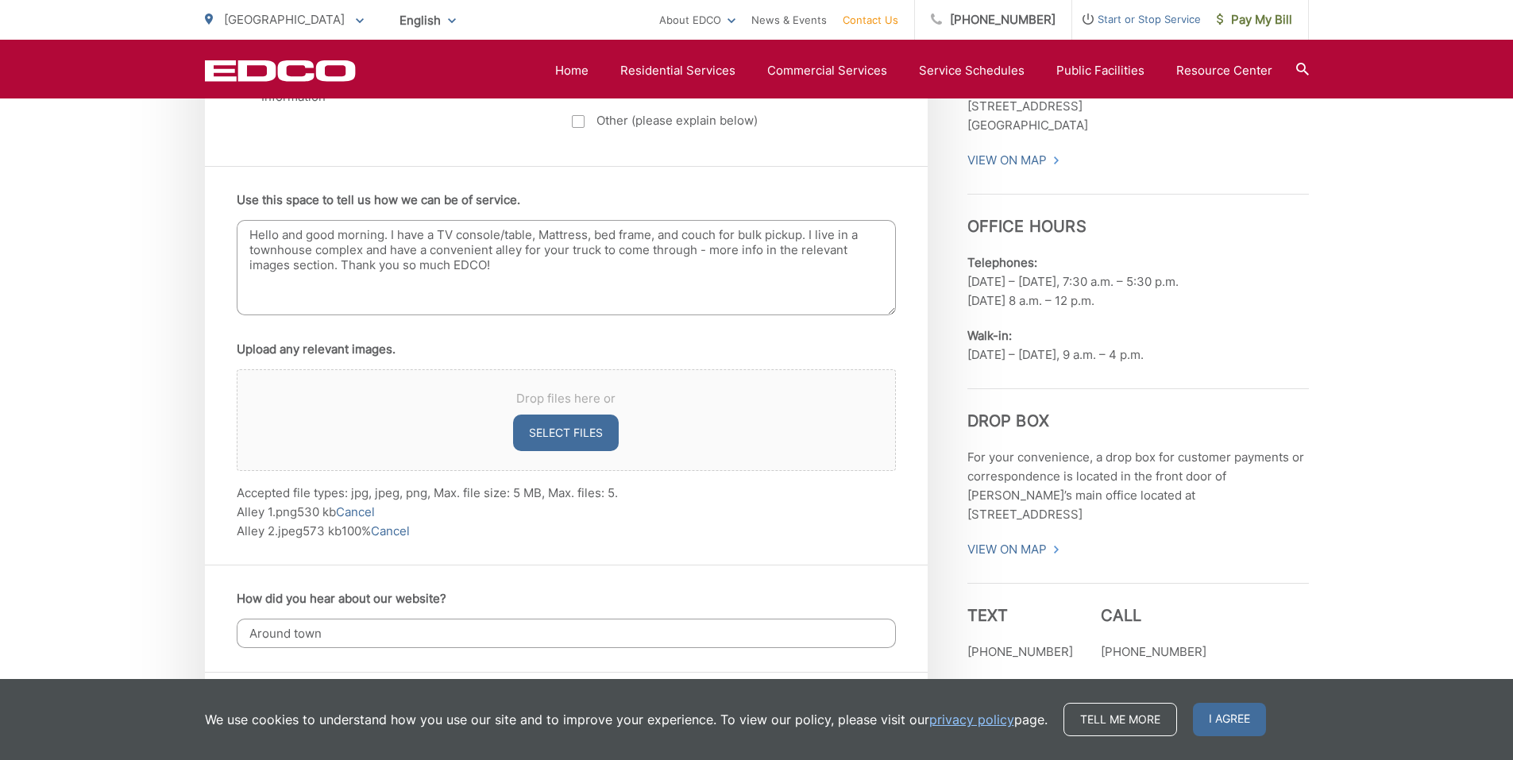
scroll to position [959, 0]
click at [531, 267] on textarea "Hello and good morning. I have a TV console/table, Mattress, bed frame, and cou…" at bounding box center [566, 266] width 659 height 95
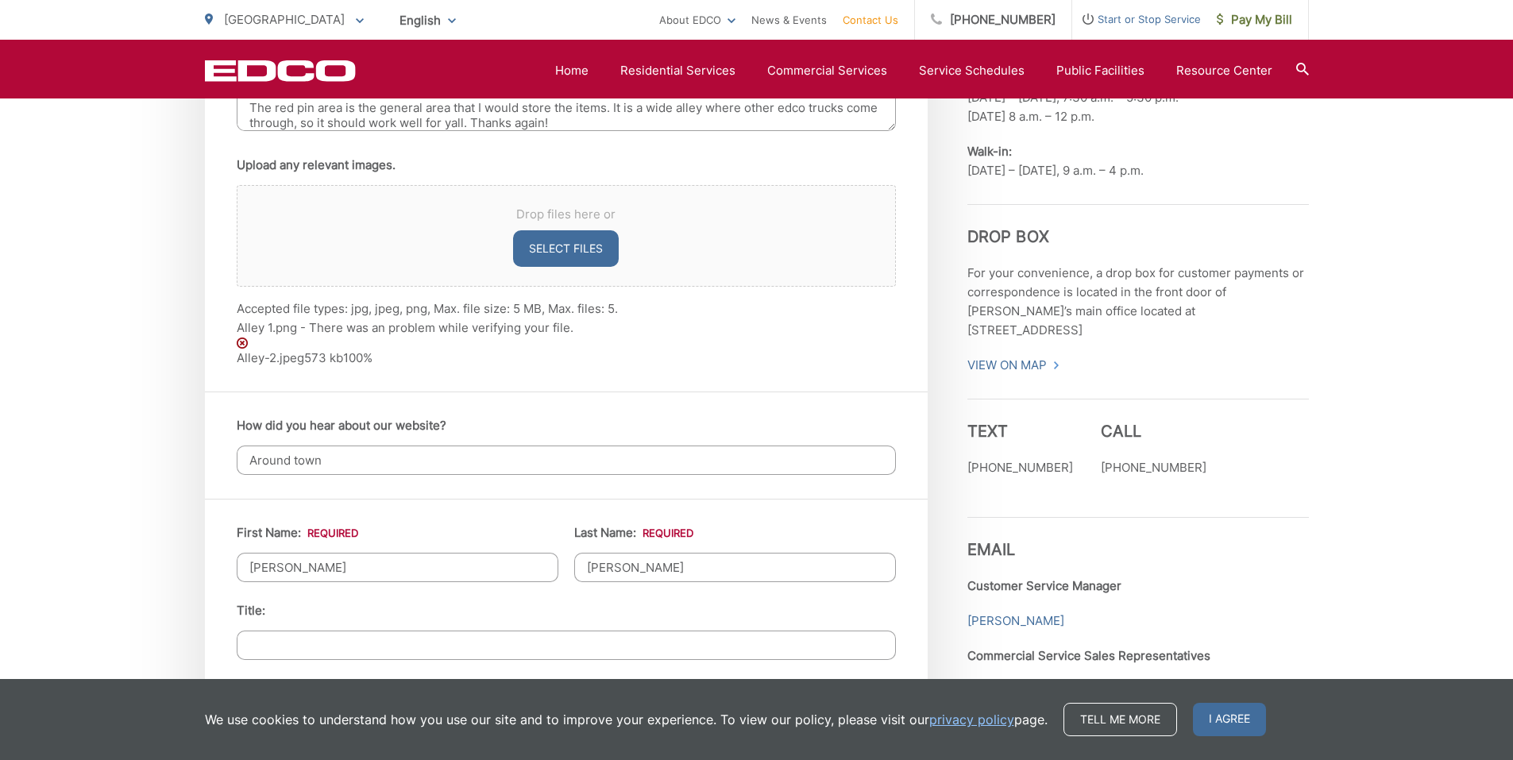
scroll to position [1144, 0]
type textarea "Hello and good morning. I have a TV console/table, Mattress, bed frame, and cou…"
click at [243, 337] on img at bounding box center [242, 340] width 11 height 11
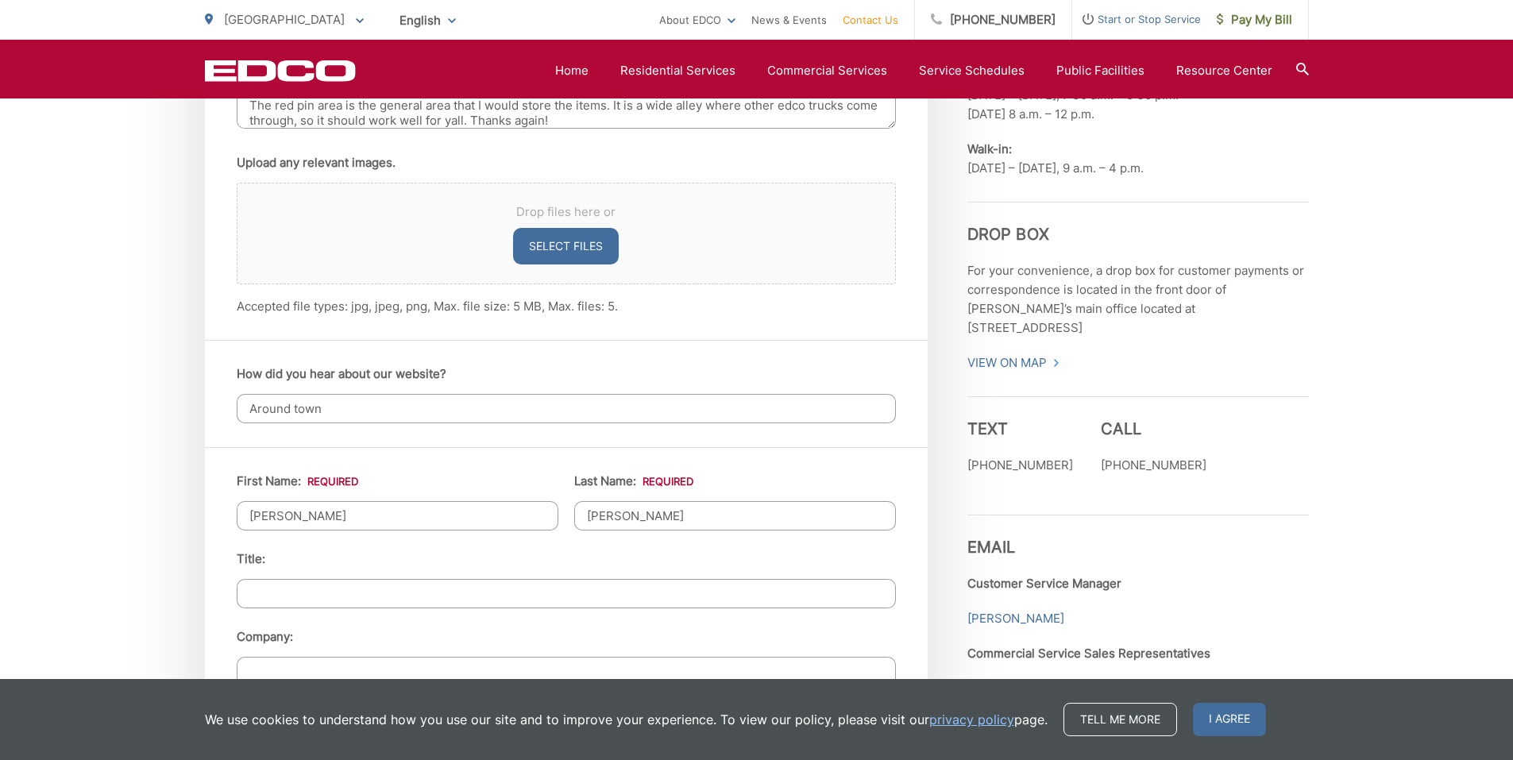
click at [569, 253] on button "Select files" at bounding box center [566, 246] width 106 height 37
type input "C:\fakepath\Alley 1.png"
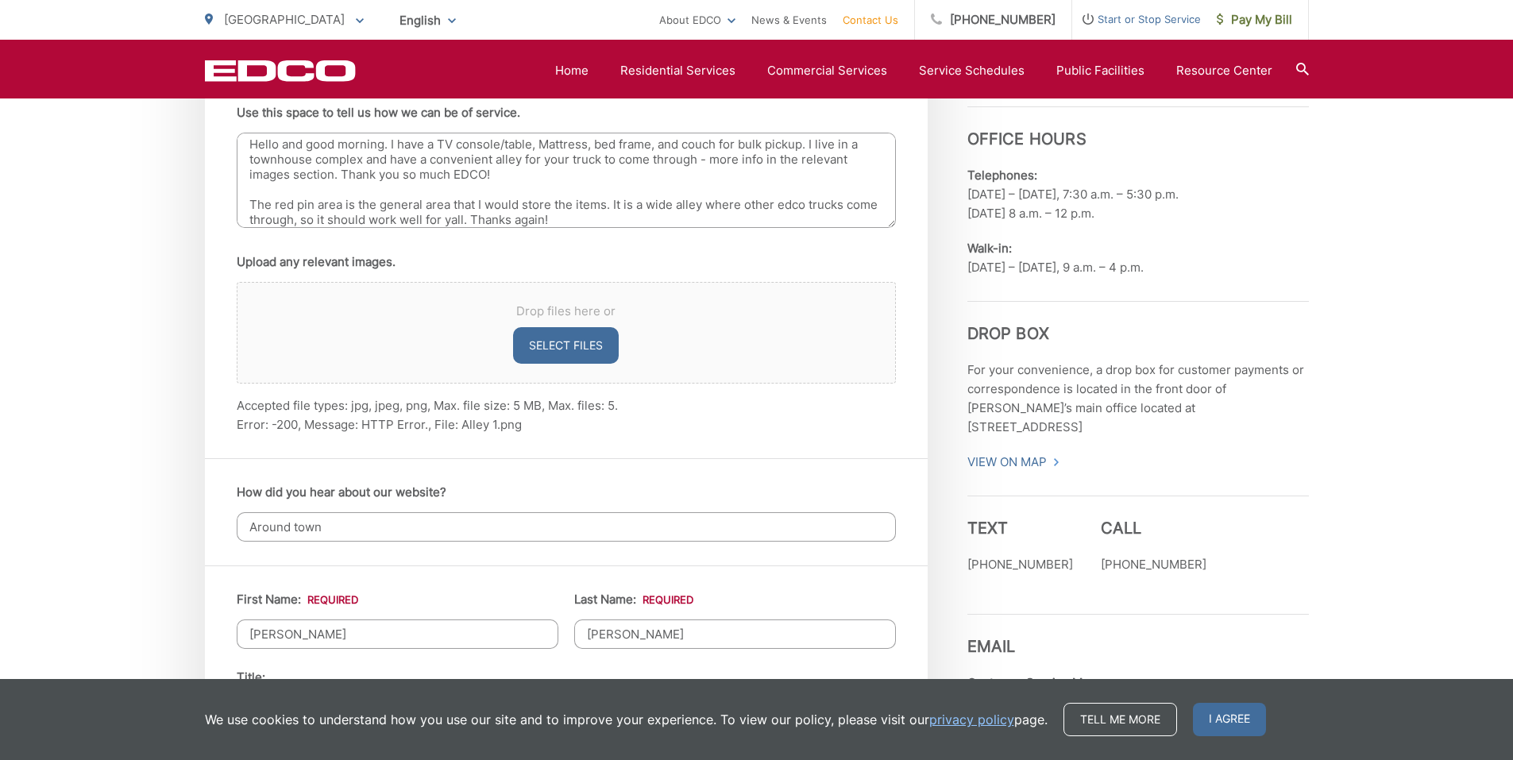
scroll to position [1040, 0]
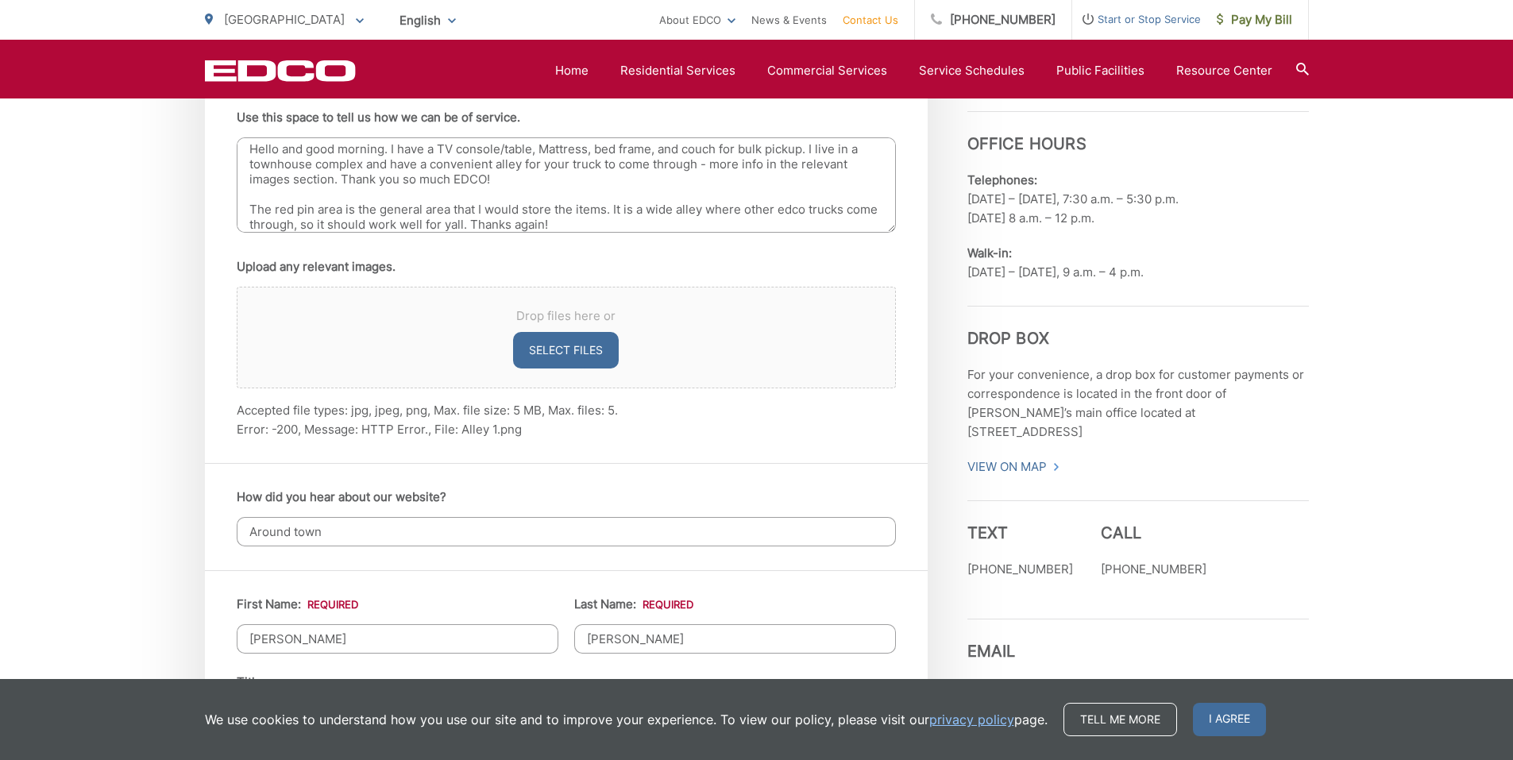
click at [286, 427] on li "Error: -200, Message: HTTP Error., File: Alley 1.png" at bounding box center [566, 429] width 659 height 19
click at [441, 447] on div "Use this space to tell us how we can be of service. Hello and good morning. I h…" at bounding box center [566, 273] width 723 height 380
click at [384, 427] on li "Error: -200, Message: HTTP Error., File: Alley 1.png" at bounding box center [566, 429] width 659 height 19
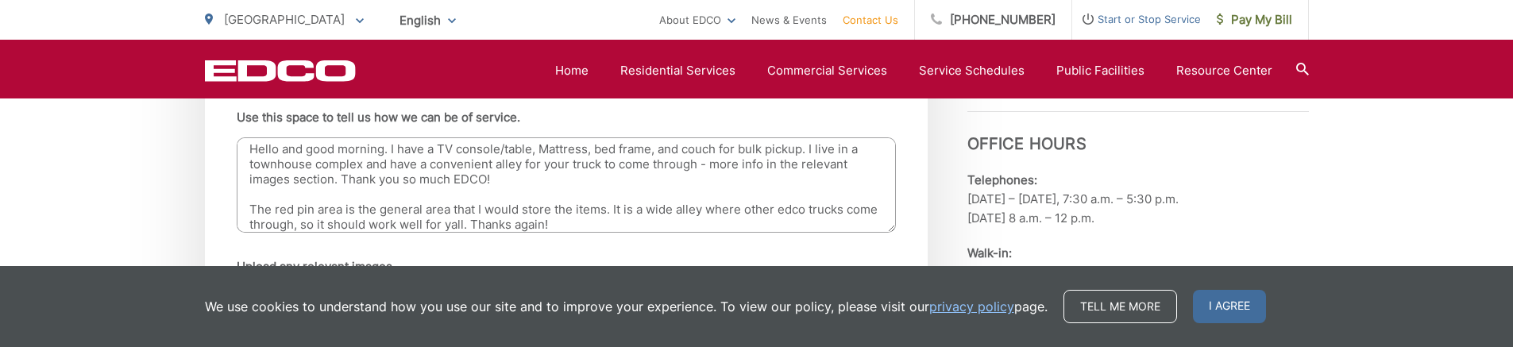
click at [583, 198] on textarea "Hello and good morning. I have a TV console/table, Mattress, bed frame, and cou…" at bounding box center [566, 184] width 659 height 95
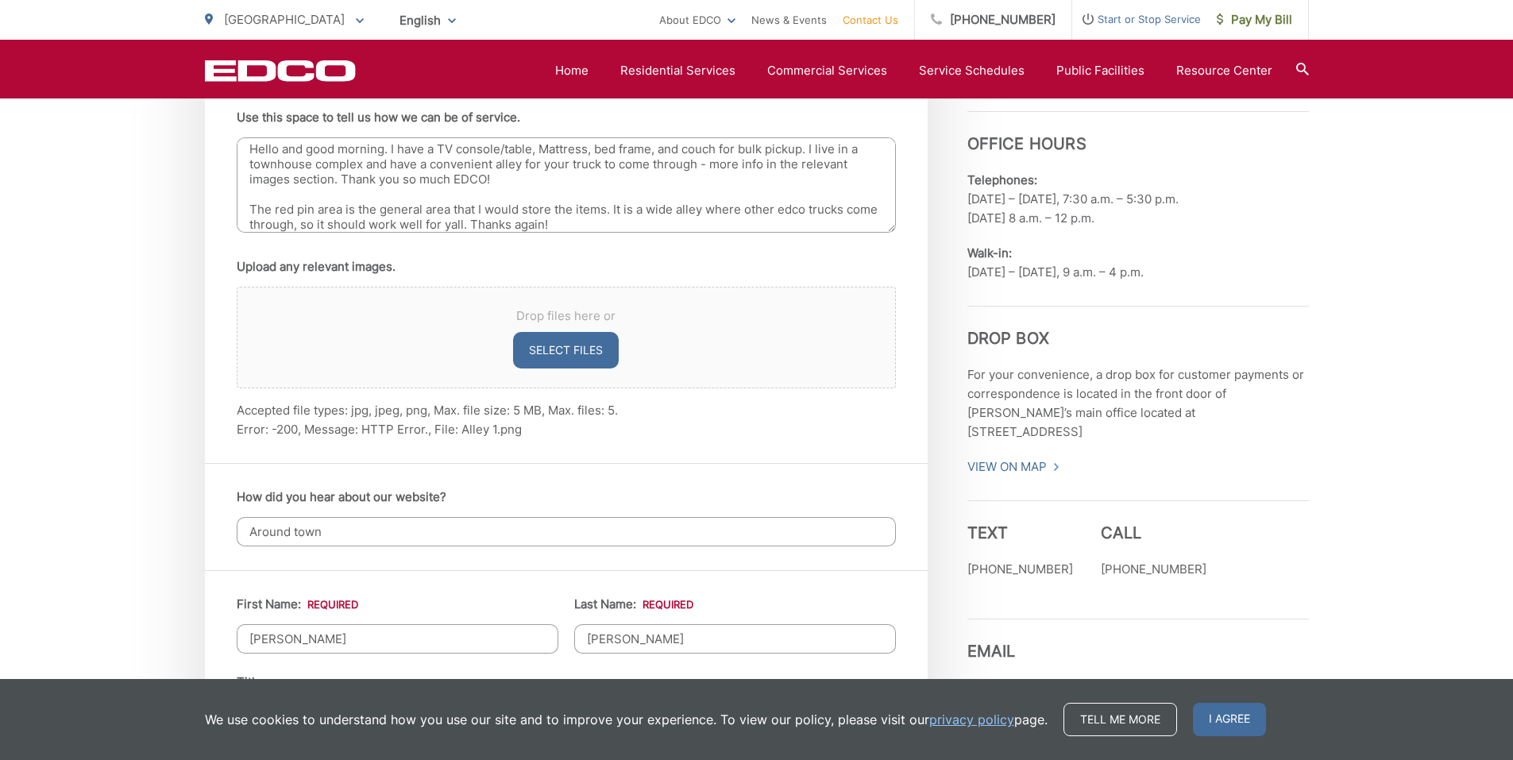
click at [546, 344] on button "Select files" at bounding box center [566, 350] width 106 height 37
type input "C:\fakepath\Alley 2.jpeg"
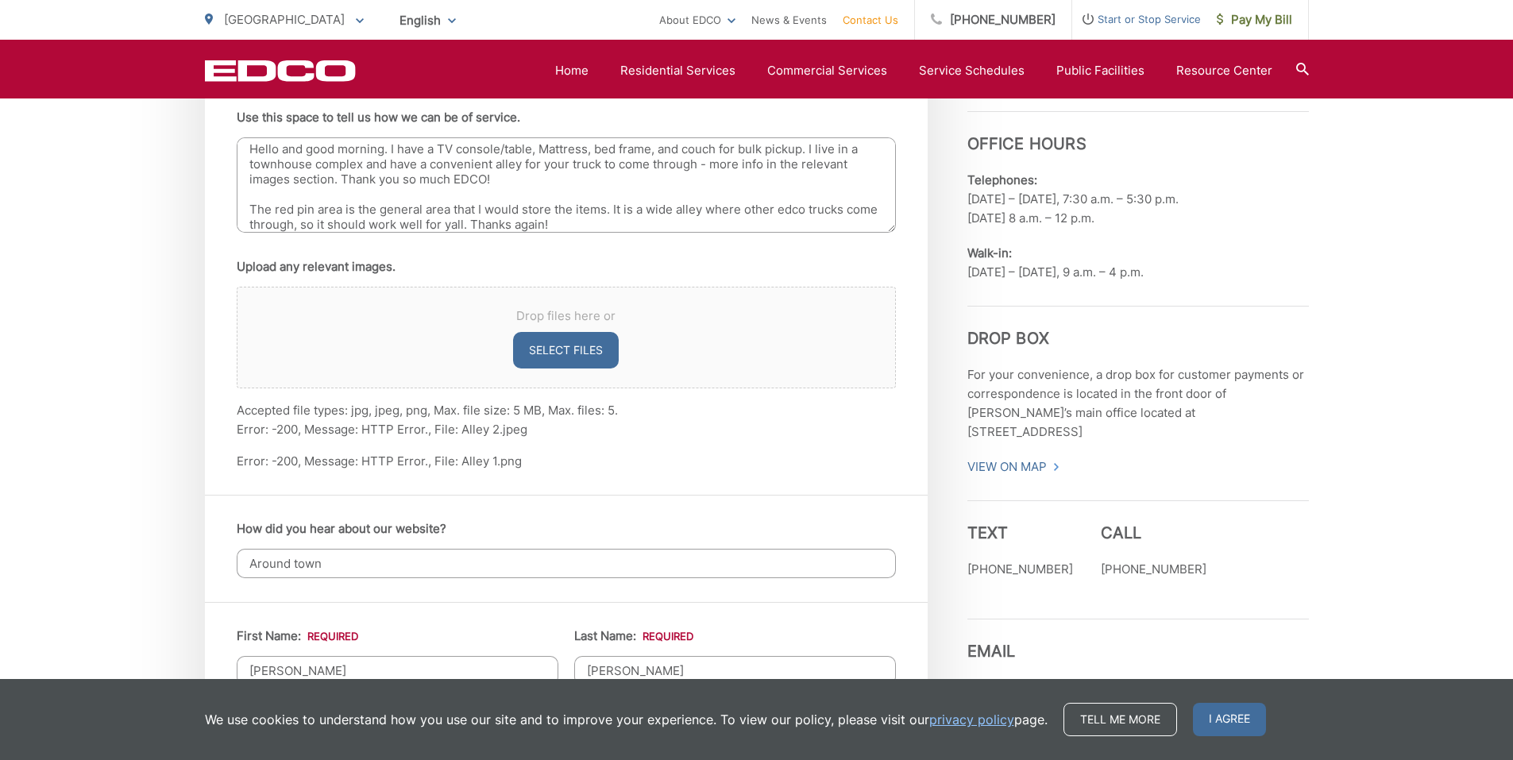
scroll to position [993, 0]
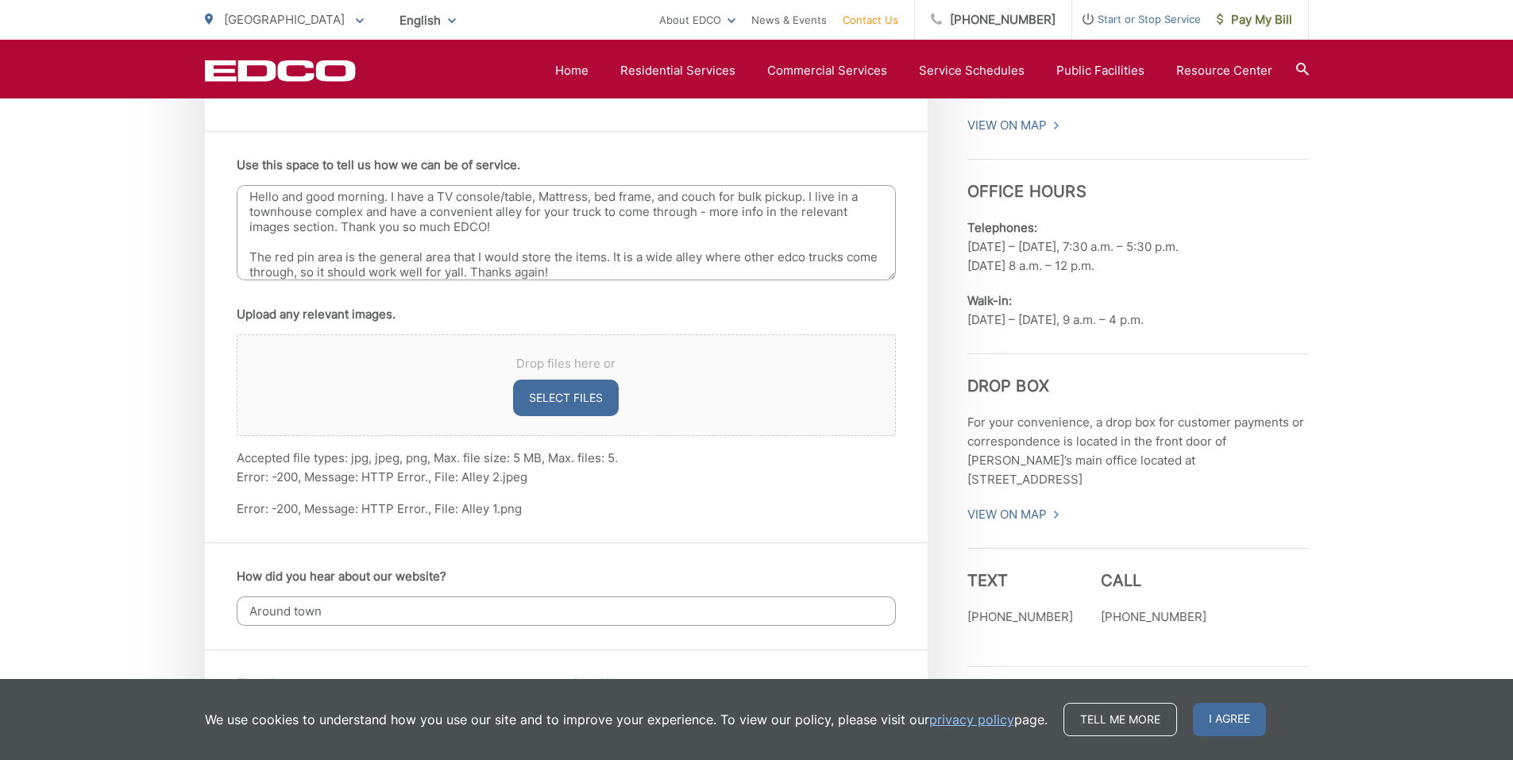
click at [662, 282] on div "Hello and good morning. I have a TV console/table, Mattress, bed frame, and cou…" at bounding box center [566, 235] width 659 height 101
click at [691, 267] on textarea "Hello and good morning. I have a TV console/table, Mattress, bed frame, and cou…" at bounding box center [566, 232] width 659 height 95
click at [660, 337] on div "Drop files here or Select files" at bounding box center [566, 385] width 659 height 102
click at [599, 394] on button "Select files" at bounding box center [566, 398] width 106 height 37
type input "C:\fakepath\Alley 2.jpeg"
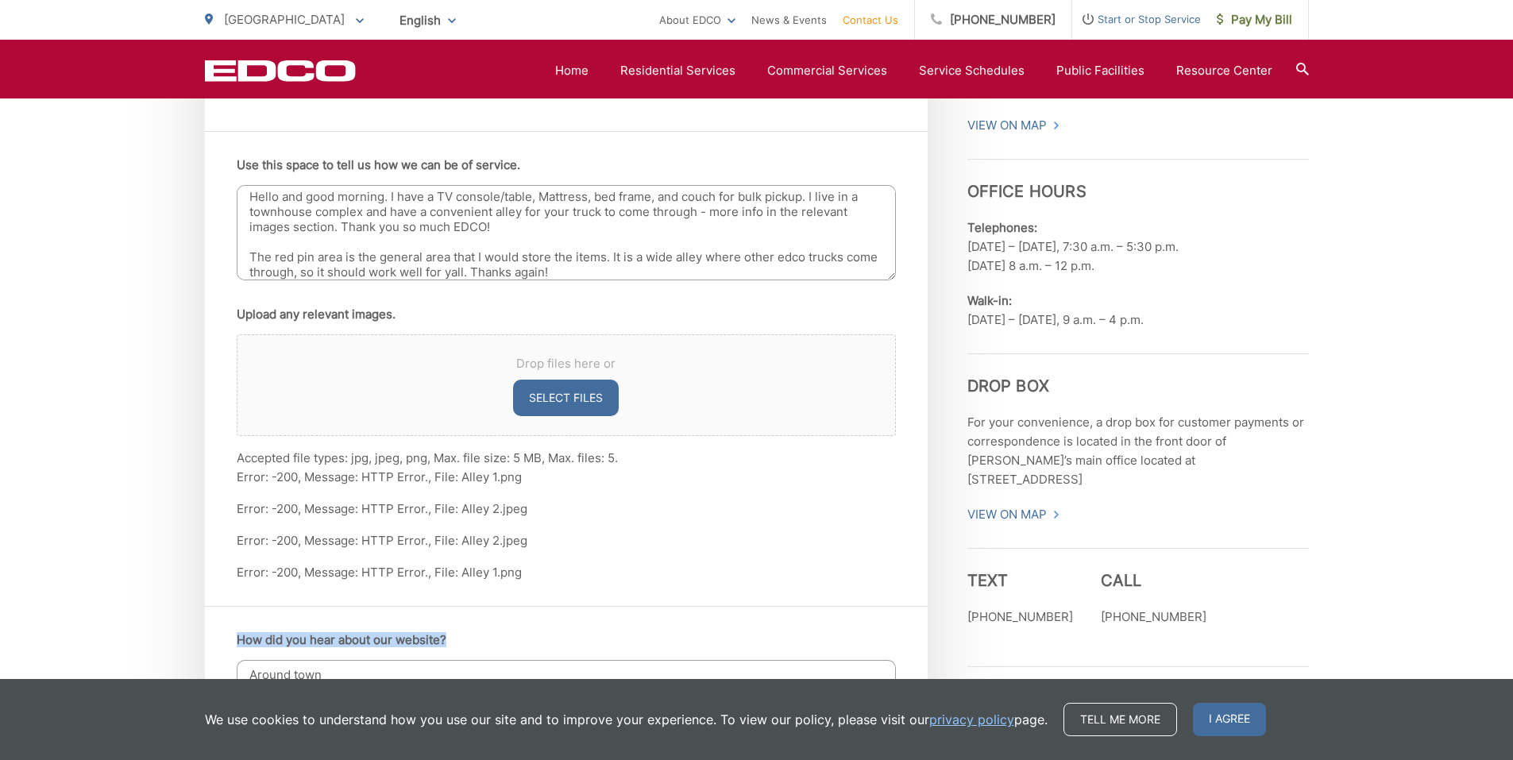
drag, startPoint x: 599, startPoint y: 394, endPoint x: 759, endPoint y: 575, distance: 241.9
click at [759, 575] on div "Entry Status None In Progress Completed Current Location Alpine Bonita Bonsall …" at bounding box center [566, 597] width 723 height 1830
click at [585, 570] on li "Error: -200, Message: HTTP Error., File: Alley 1.png" at bounding box center [566, 572] width 659 height 19
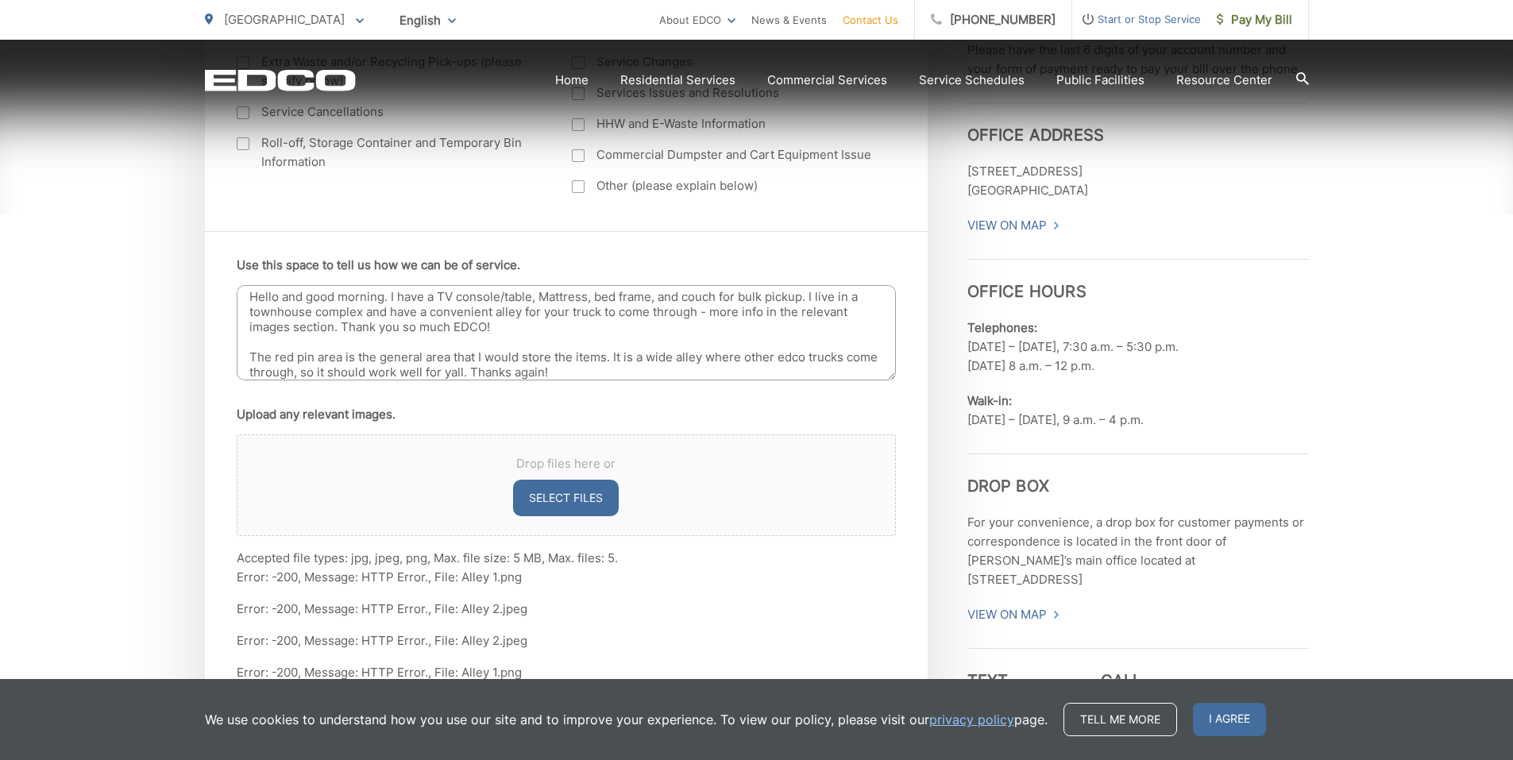
scroll to position [893, 0]
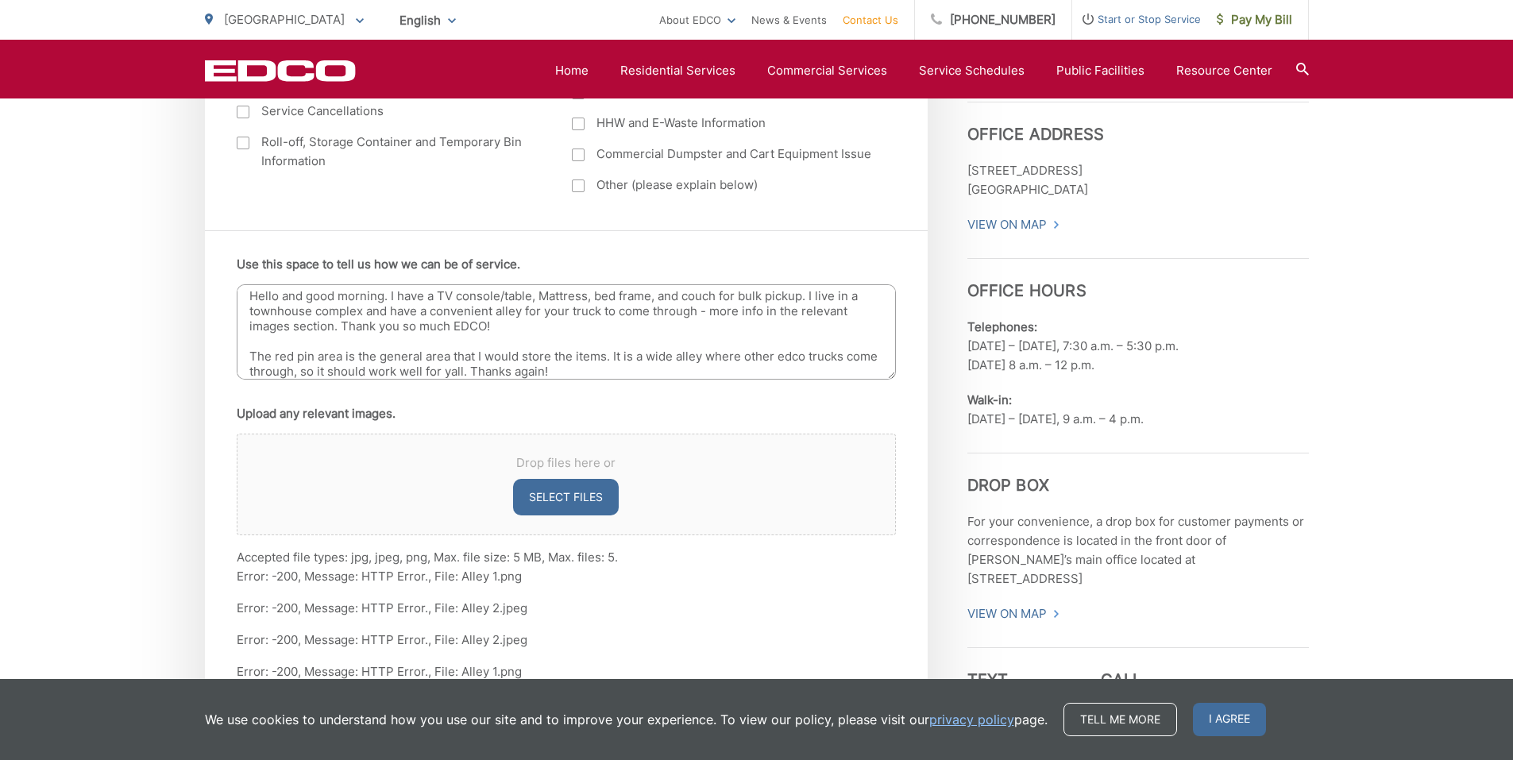
click at [644, 325] on textarea "Hello and good morning. I have a TV console/table, Mattress, bed frame, and cou…" at bounding box center [566, 331] width 659 height 95
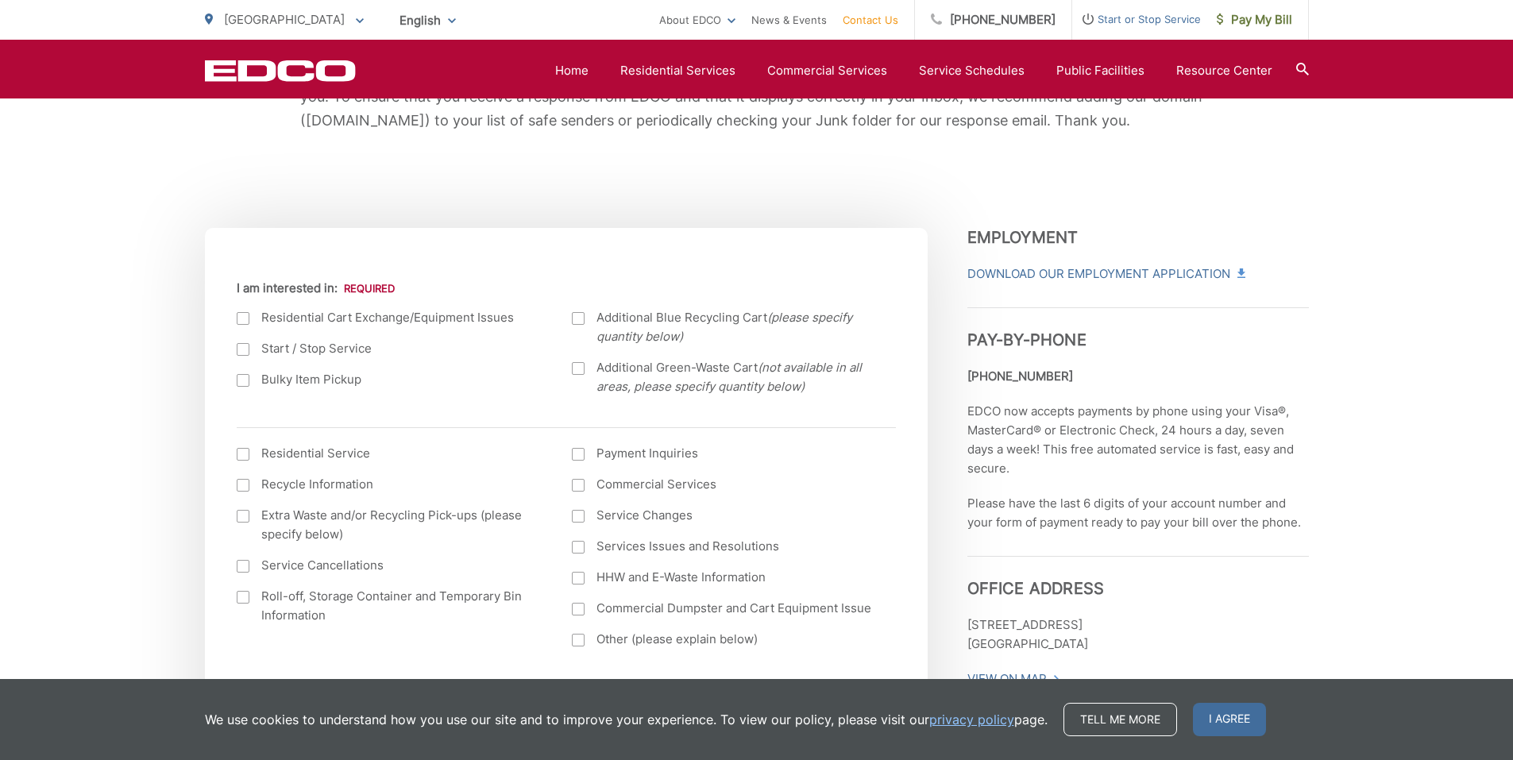
scroll to position [440, 0]
click at [241, 377] on div at bounding box center [243, 379] width 13 height 13
click at [0, 0] on input "Bulky Item Pickup" at bounding box center [0, 0] width 0 height 0
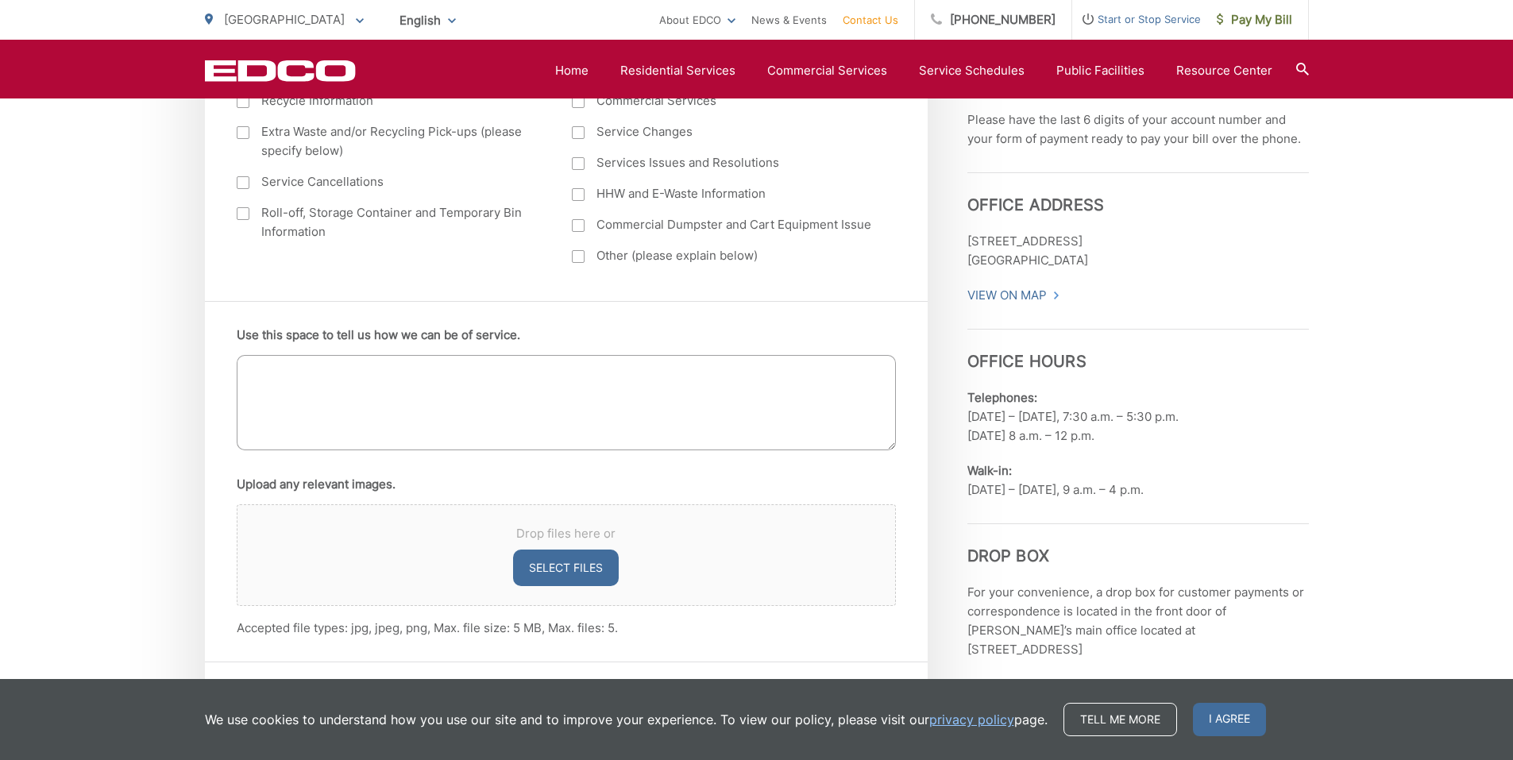
scroll to position [828, 0]
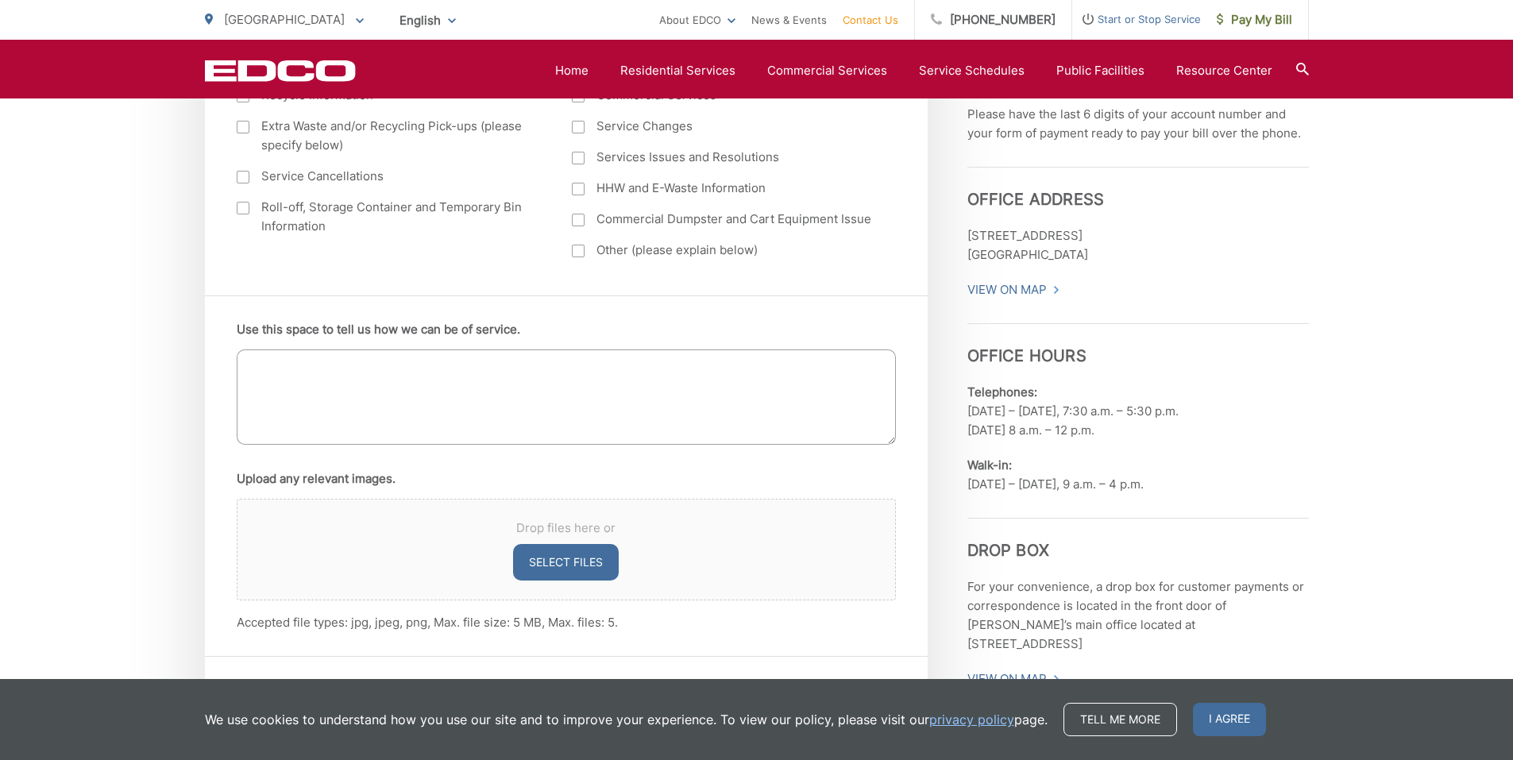
click at [413, 421] on textarea "Use this space to tell us how we can be of service." at bounding box center [566, 396] width 659 height 95
paste textarea "Hello and good morning. I have a TV console/table, Mattress, bed frame, and cou…"
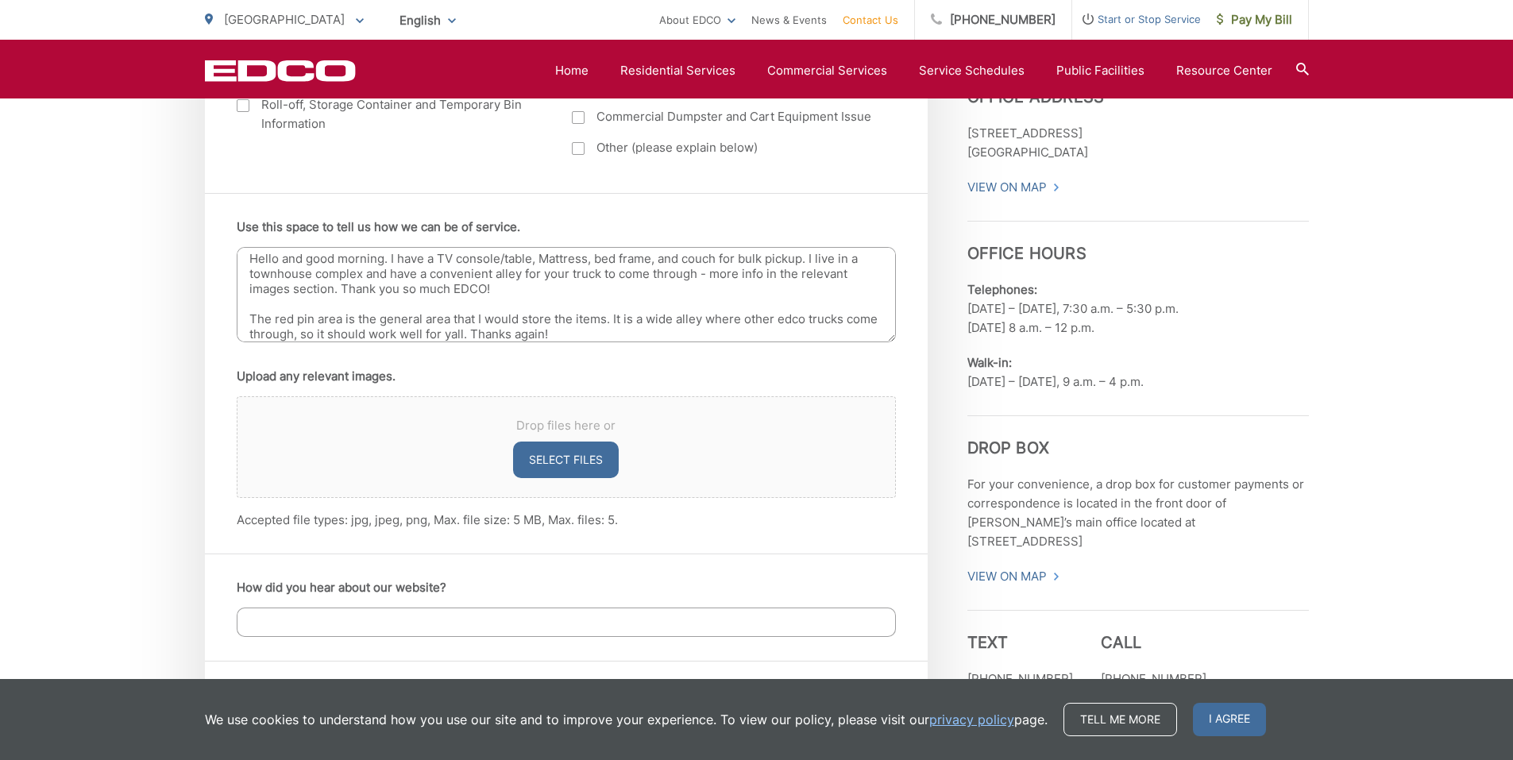
scroll to position [932, 0]
type textarea "Hello and good morning. I have a TV console/table, Mattress, bed frame, and cou…"
click at [549, 460] on button "Select files" at bounding box center [566, 459] width 106 height 37
type input "C:\fakepath\Alley 2.jpeg"
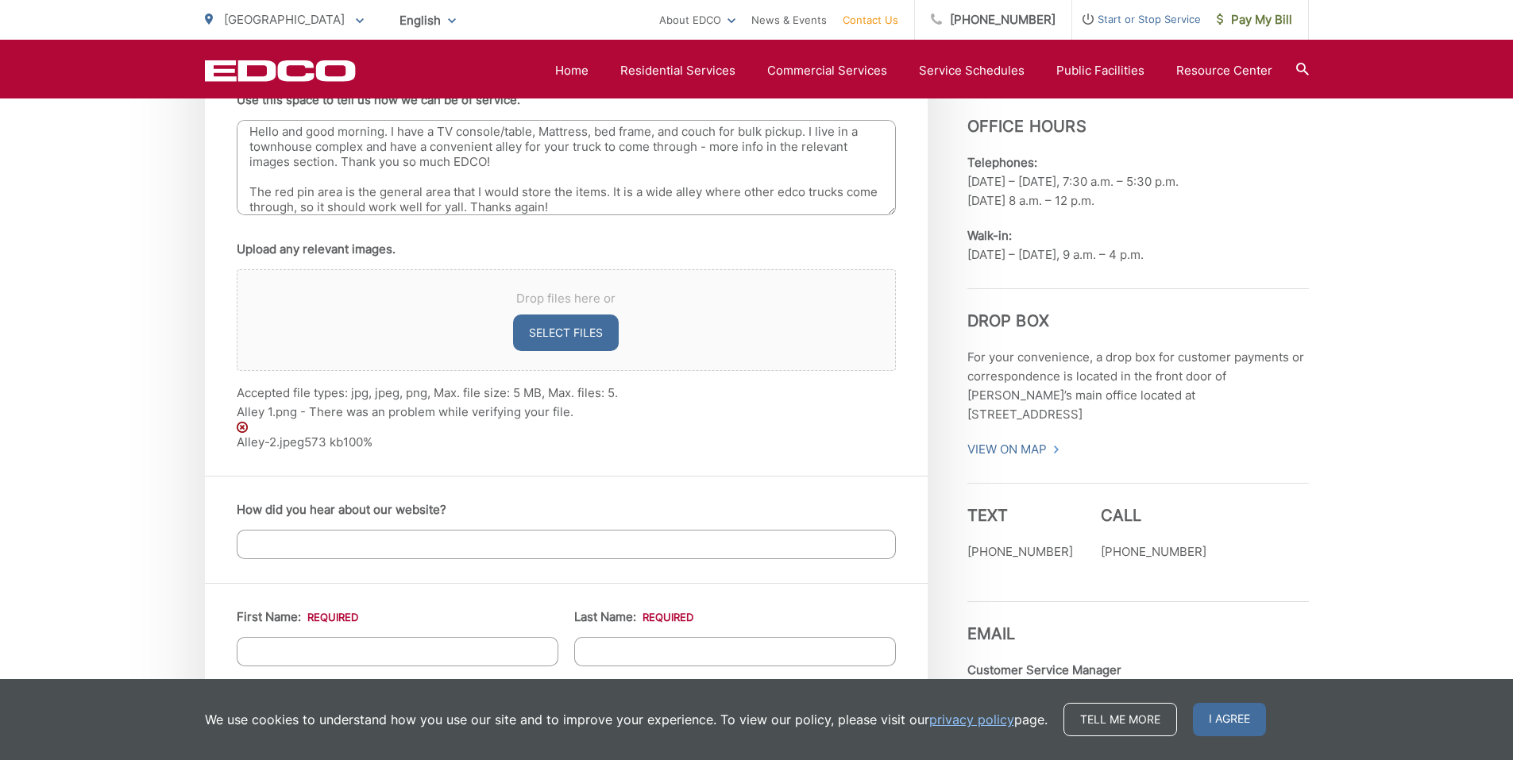
scroll to position [1059, 0]
click at [1359, 410] on div "EDCO keeps your response strictly confidential. We do not provide it to any out…" at bounding box center [756, 507] width 1513 height 2496
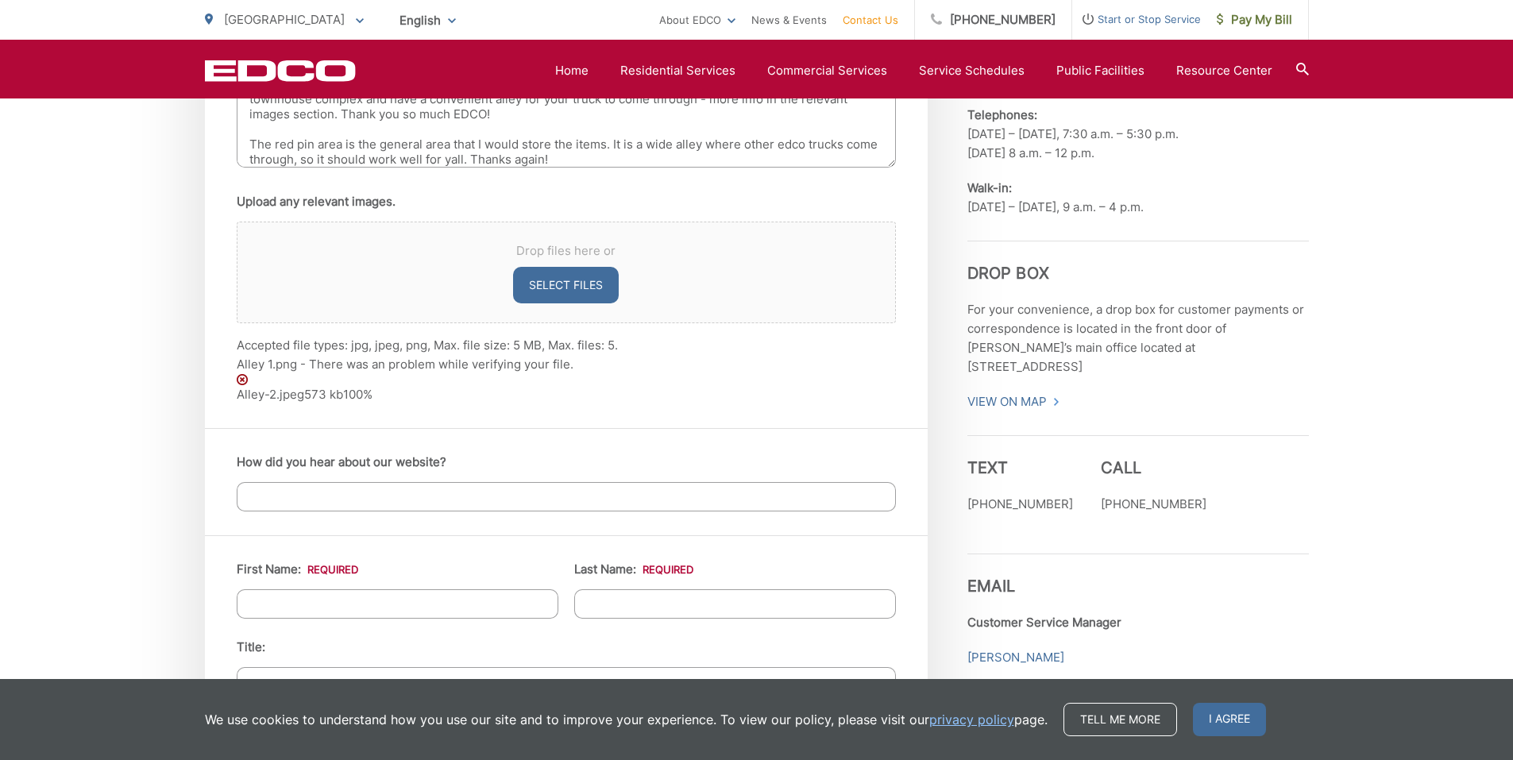
scroll to position [1106, 0]
click at [446, 500] on input "How did you hear about our website?" at bounding box center [566, 495] width 659 height 29
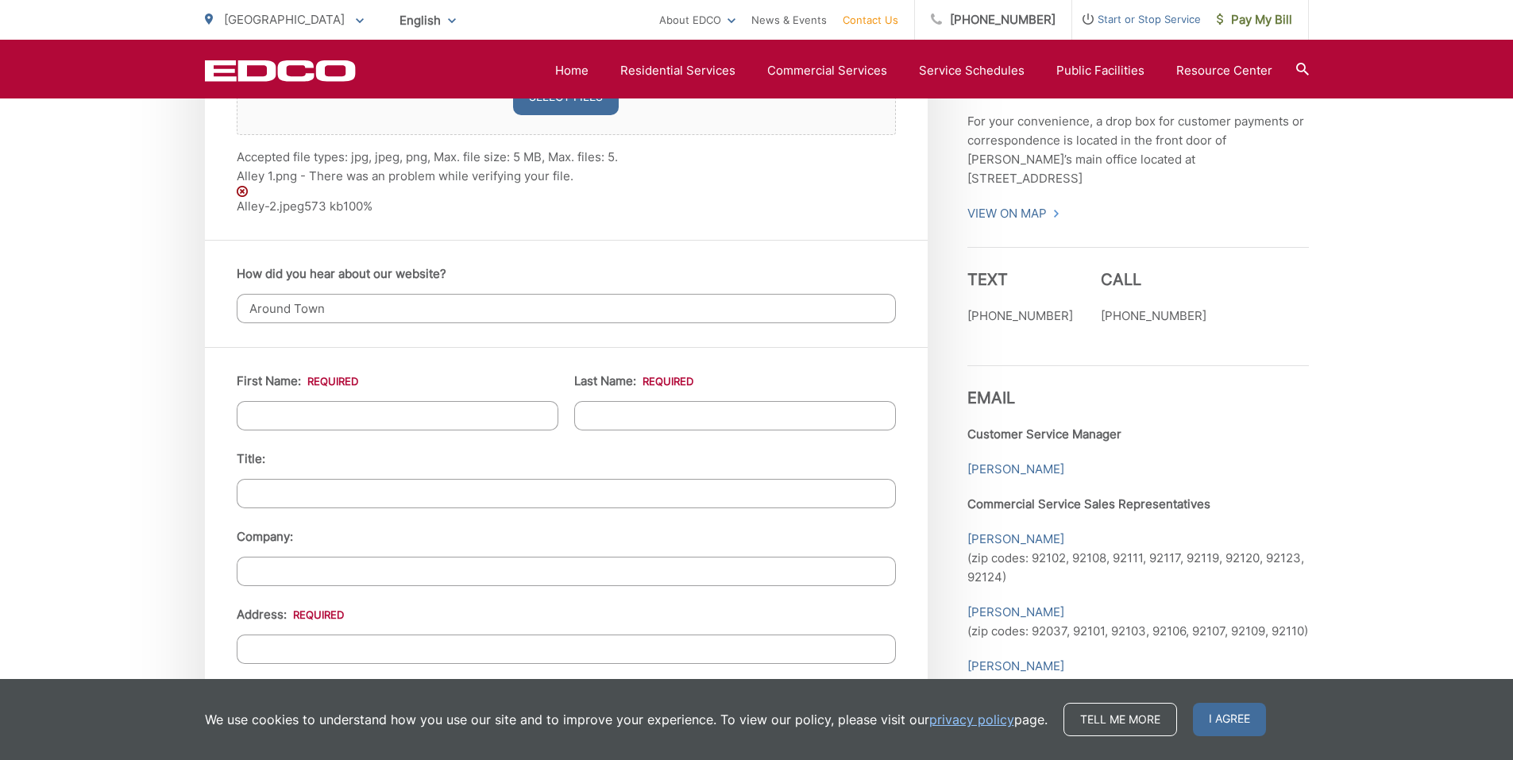
scroll to position [1297, 0]
type input "Around Town"
click at [410, 416] on input "First Name: *" at bounding box center [398, 412] width 322 height 29
type input "Lorenzo"
type input "Pappas"
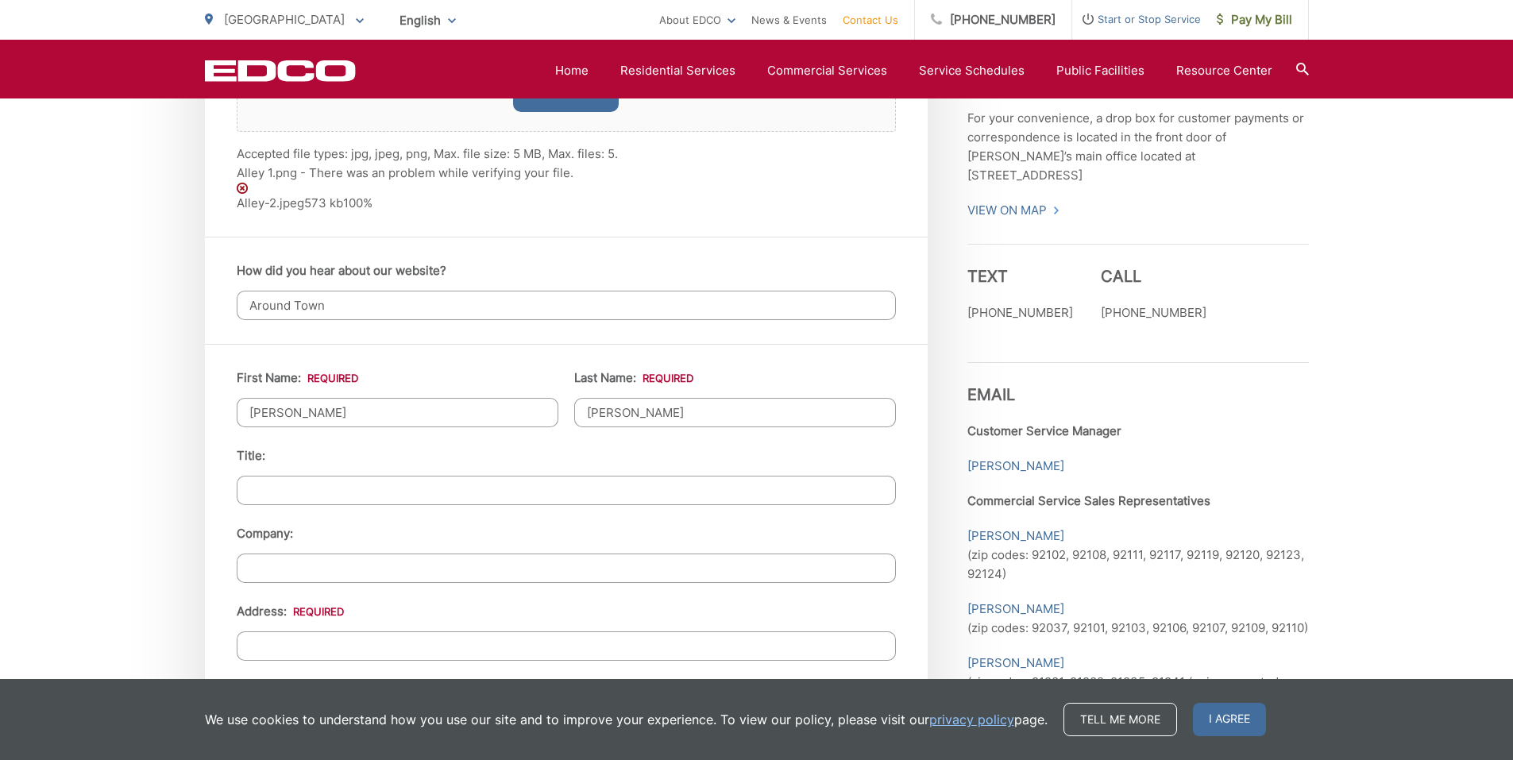
type input "3627 Florida Street"
type input "Unit 3"
type input "[GEOGRAPHIC_DATA]"
type input "92104"
type input "3015253531"
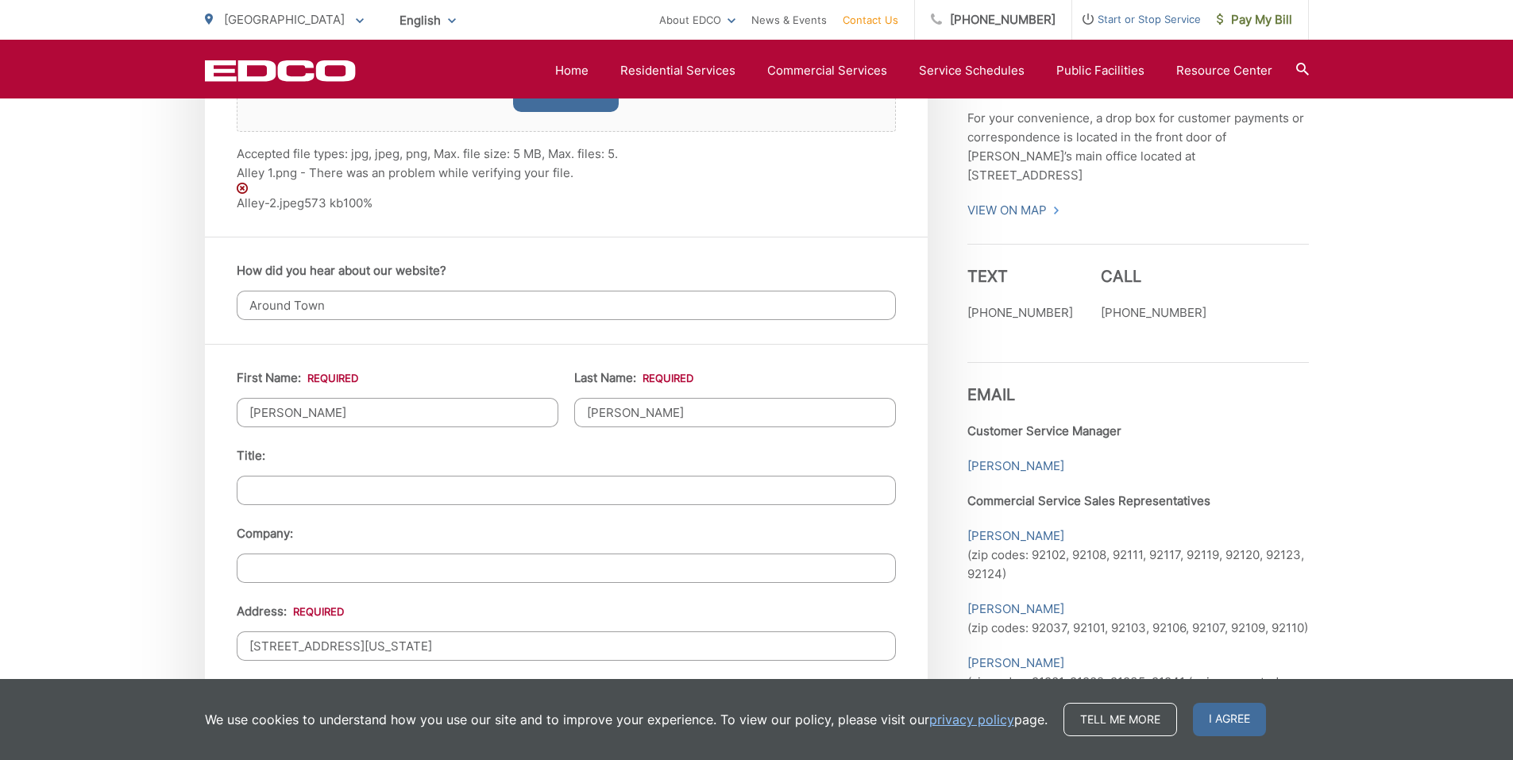
type input "lopappas0@gmail.com"
type input "(301) 525-3531"
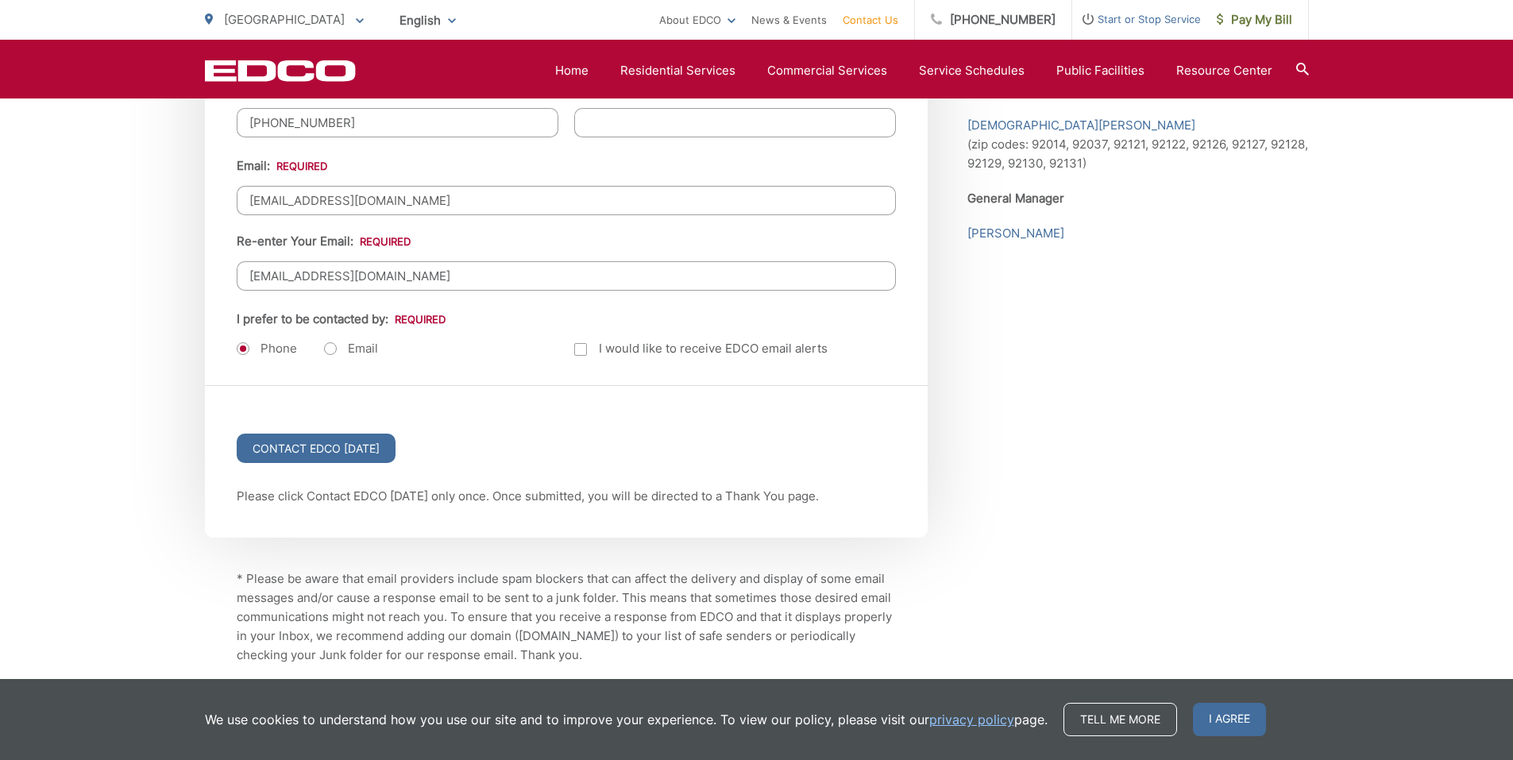
scroll to position [2055, 0]
click at [327, 440] on input "Contact EDCO Today" at bounding box center [316, 446] width 159 height 29
